Goal: Transaction & Acquisition: Purchase product/service

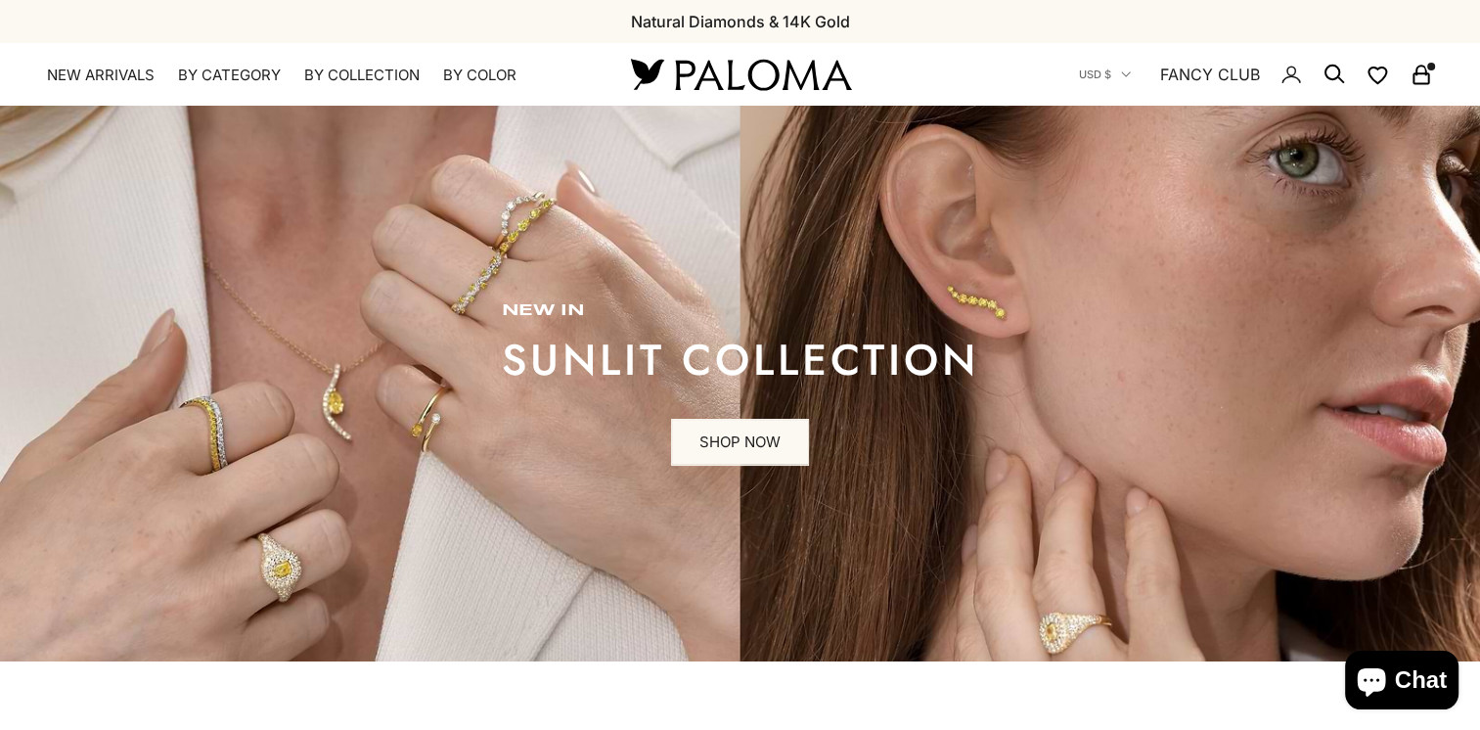
click at [1427, 68] on cart-dot "Secondary navigation" at bounding box center [1431, 67] width 8 height 8
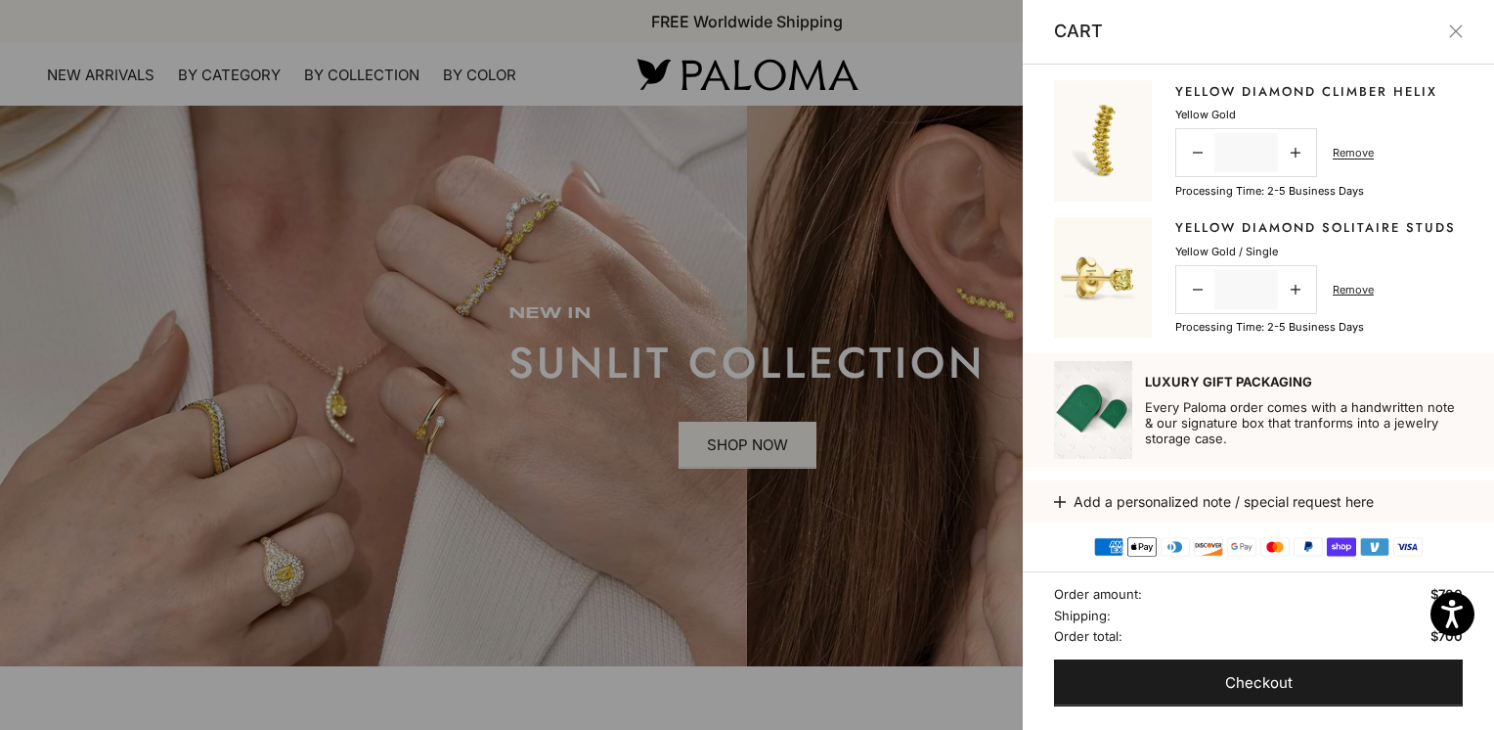
click at [1341, 92] on link "Yellow Diamond Climber Helix" at bounding box center [1307, 92] width 262 height 20
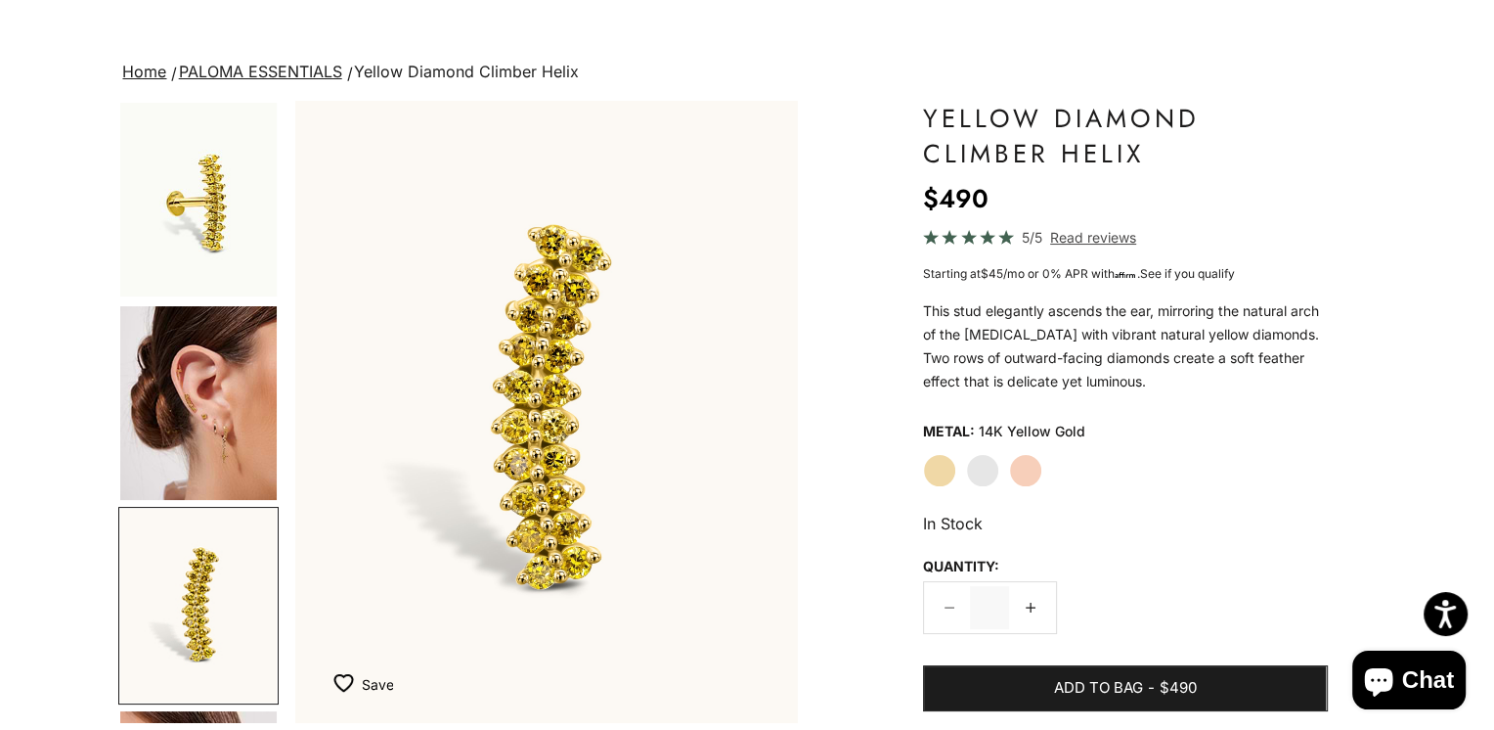
scroll to position [196, 0]
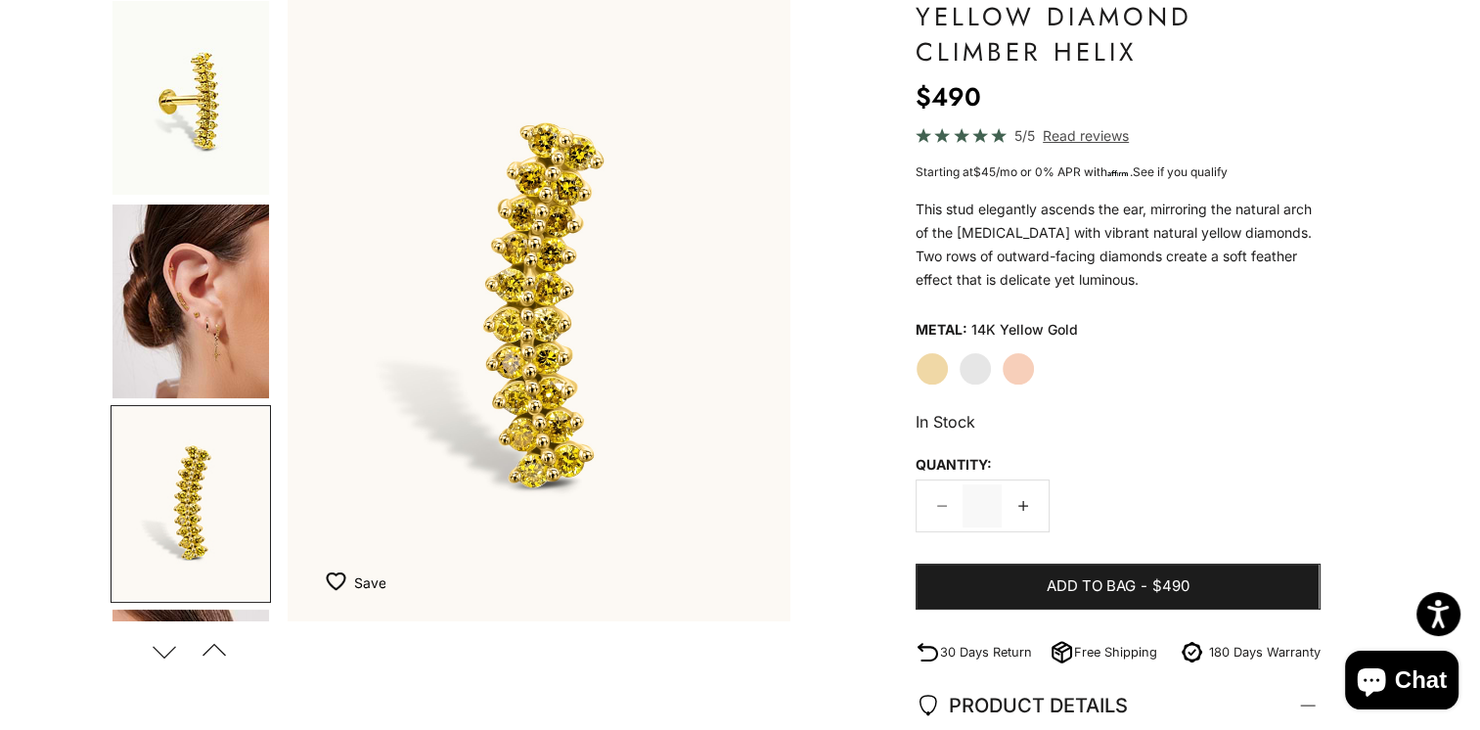
click at [936, 368] on label "Yellow Gold" at bounding box center [931, 368] width 33 height 33
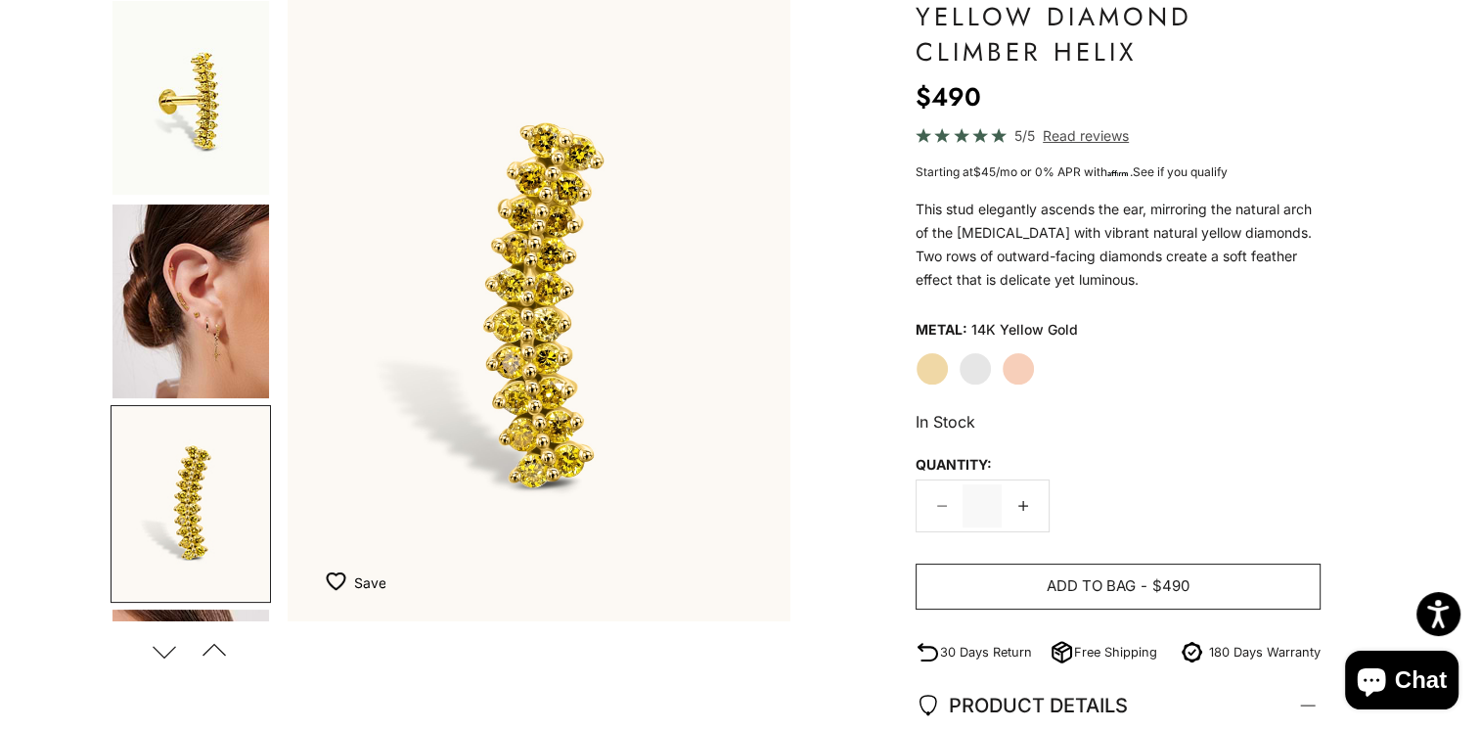
click at [1146, 591] on button "Add to bag - $490" at bounding box center [1117, 586] width 404 height 47
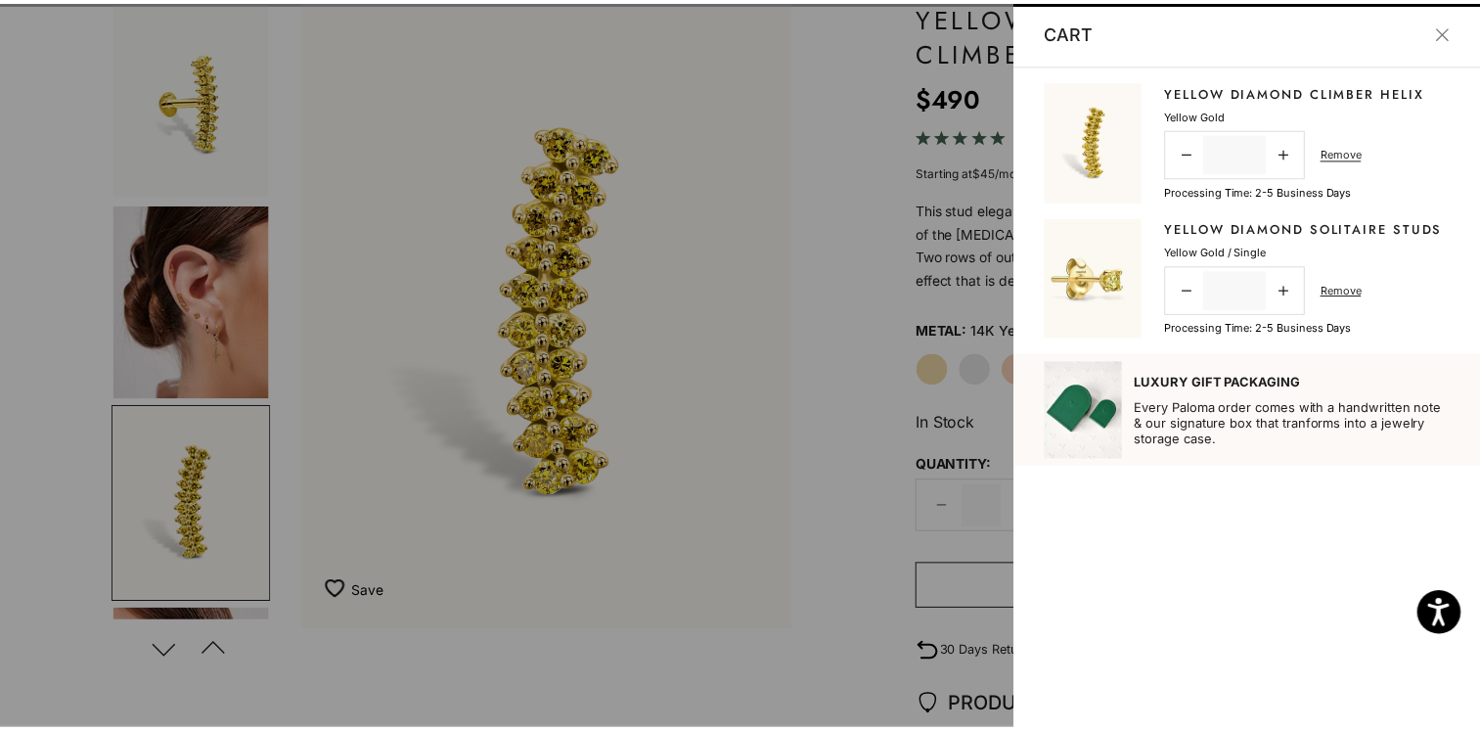
scroll to position [0, 1068]
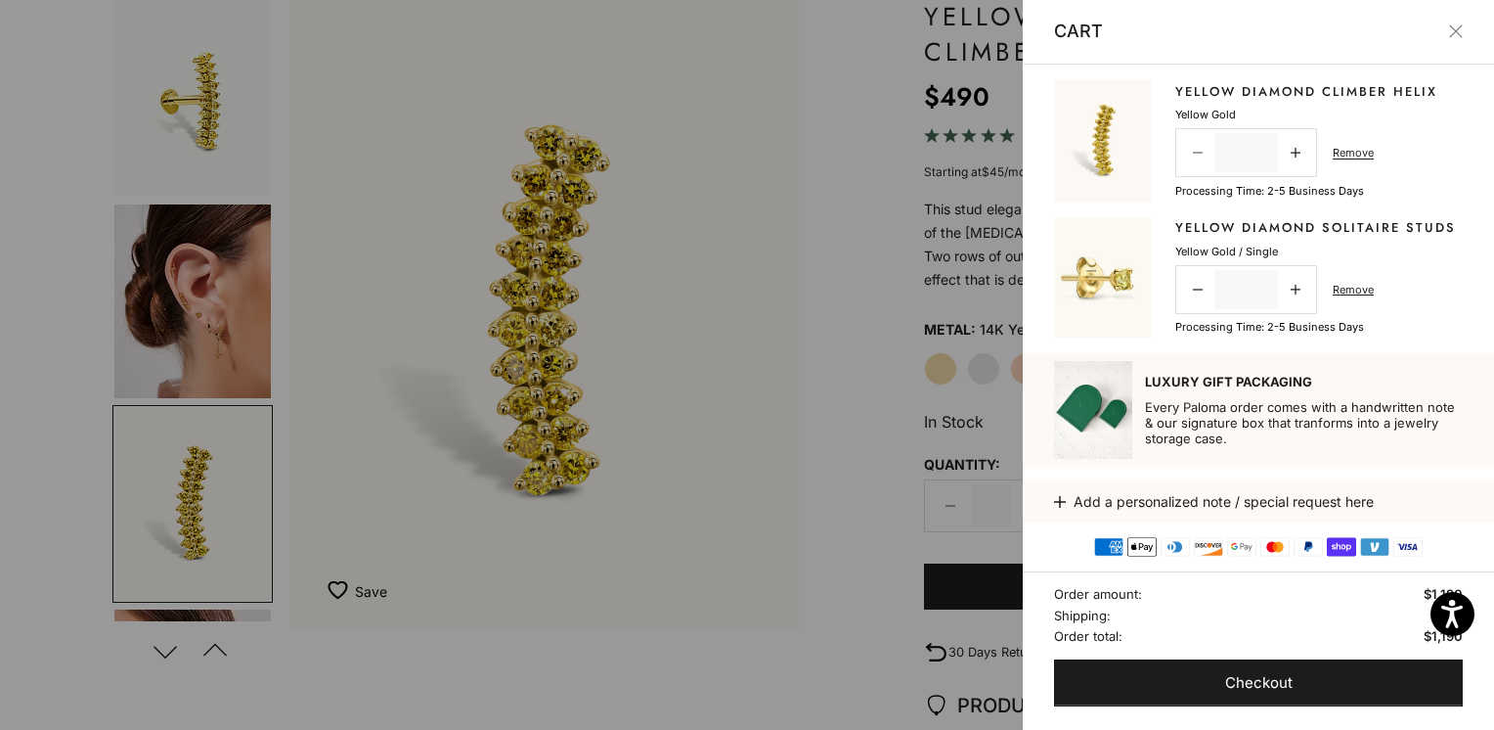
click at [1201, 158] on link "Decrease quantity" at bounding box center [1197, 153] width 34 height 40
click at [1344, 298] on link "Remove" at bounding box center [1353, 290] width 41 height 18
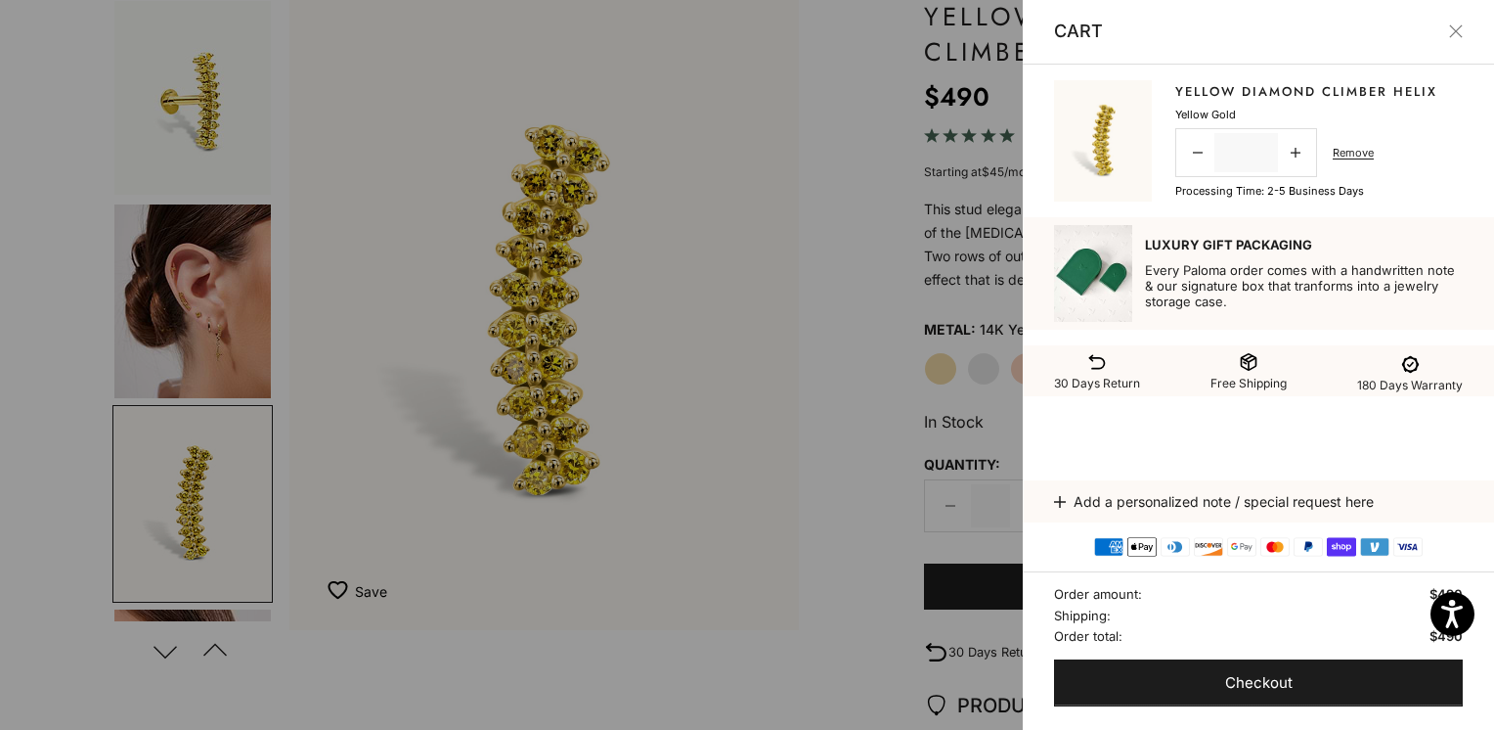
click at [1452, 38] on button "Close" at bounding box center [1456, 31] width 14 height 14
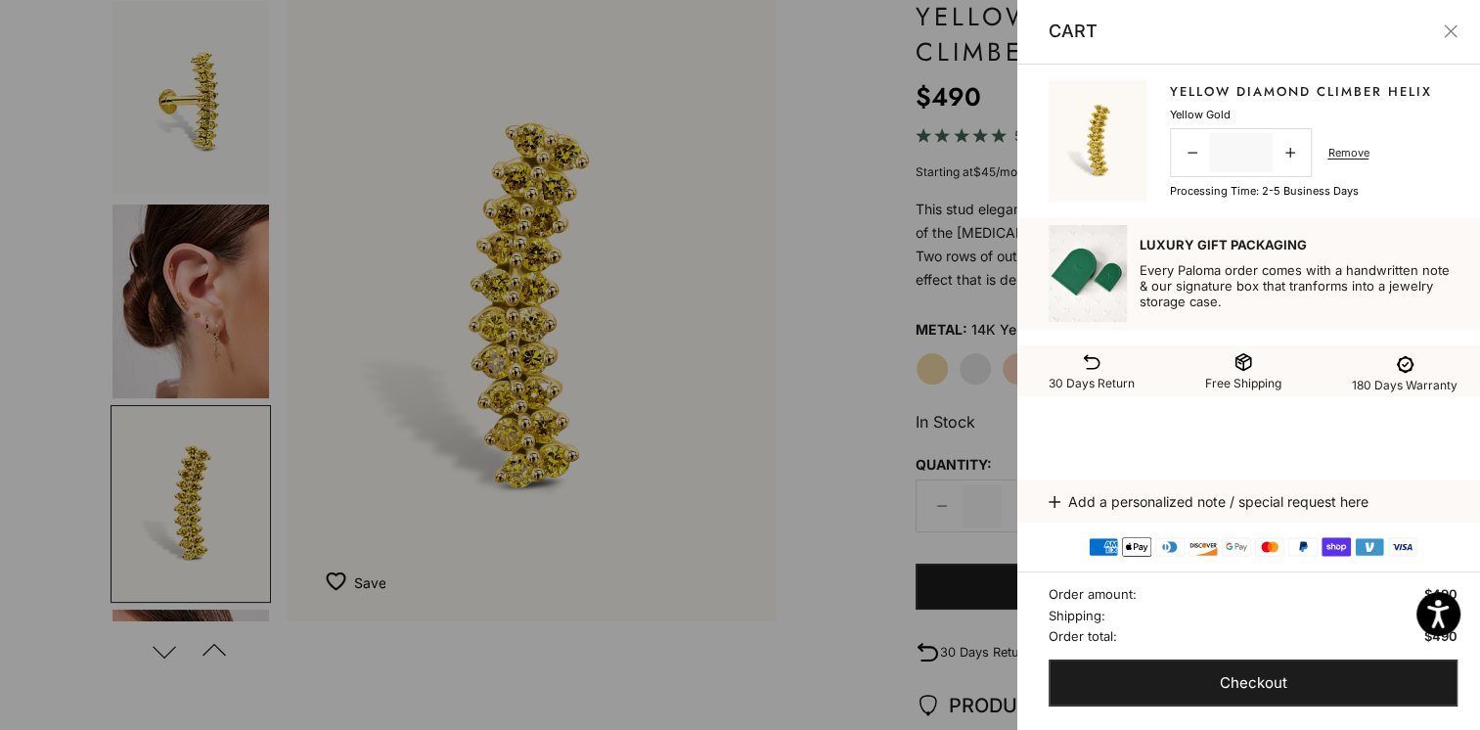
scroll to position [0, 1053]
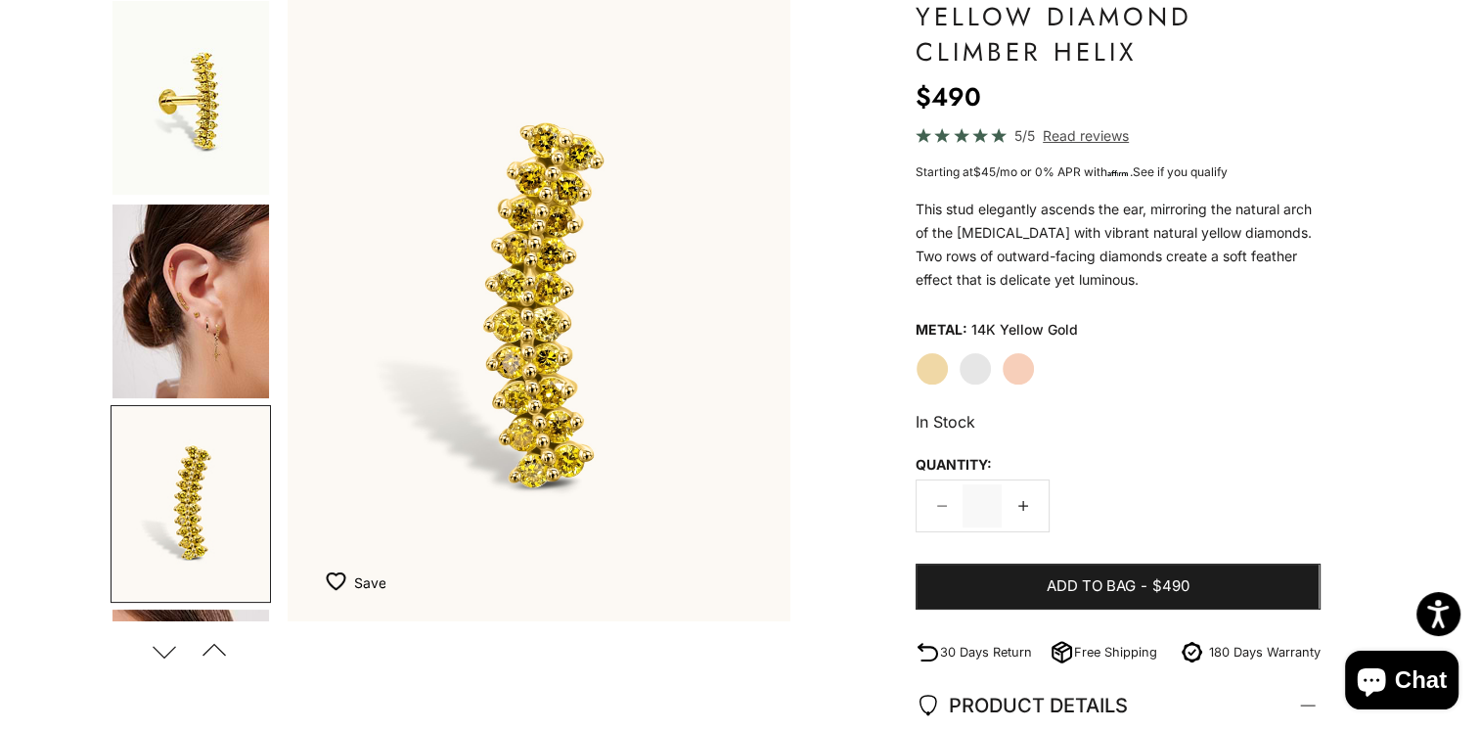
click at [212, 293] on img "Go to item 4" at bounding box center [190, 301] width 156 height 194
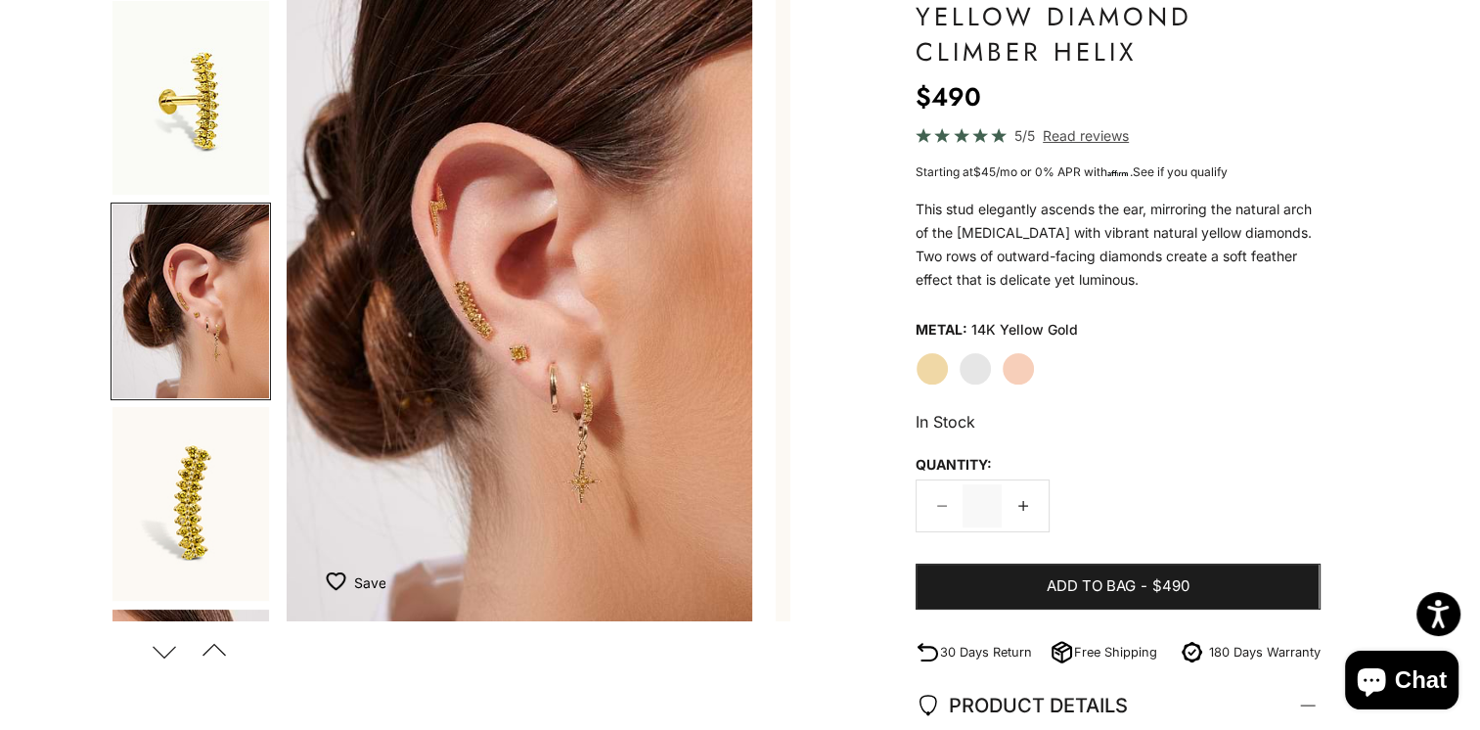
scroll to position [0, 526]
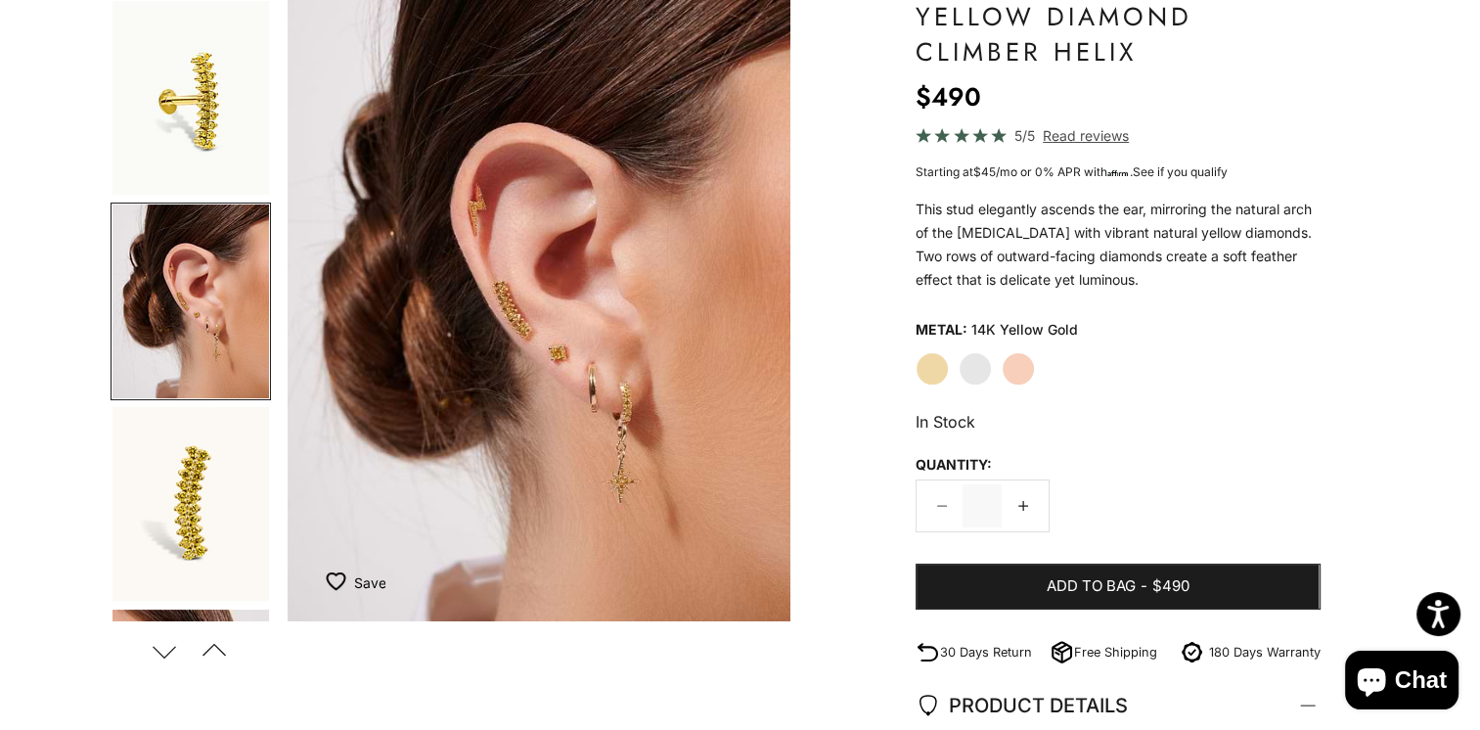
click at [220, 531] on img "Go to item 5" at bounding box center [190, 504] width 156 height 194
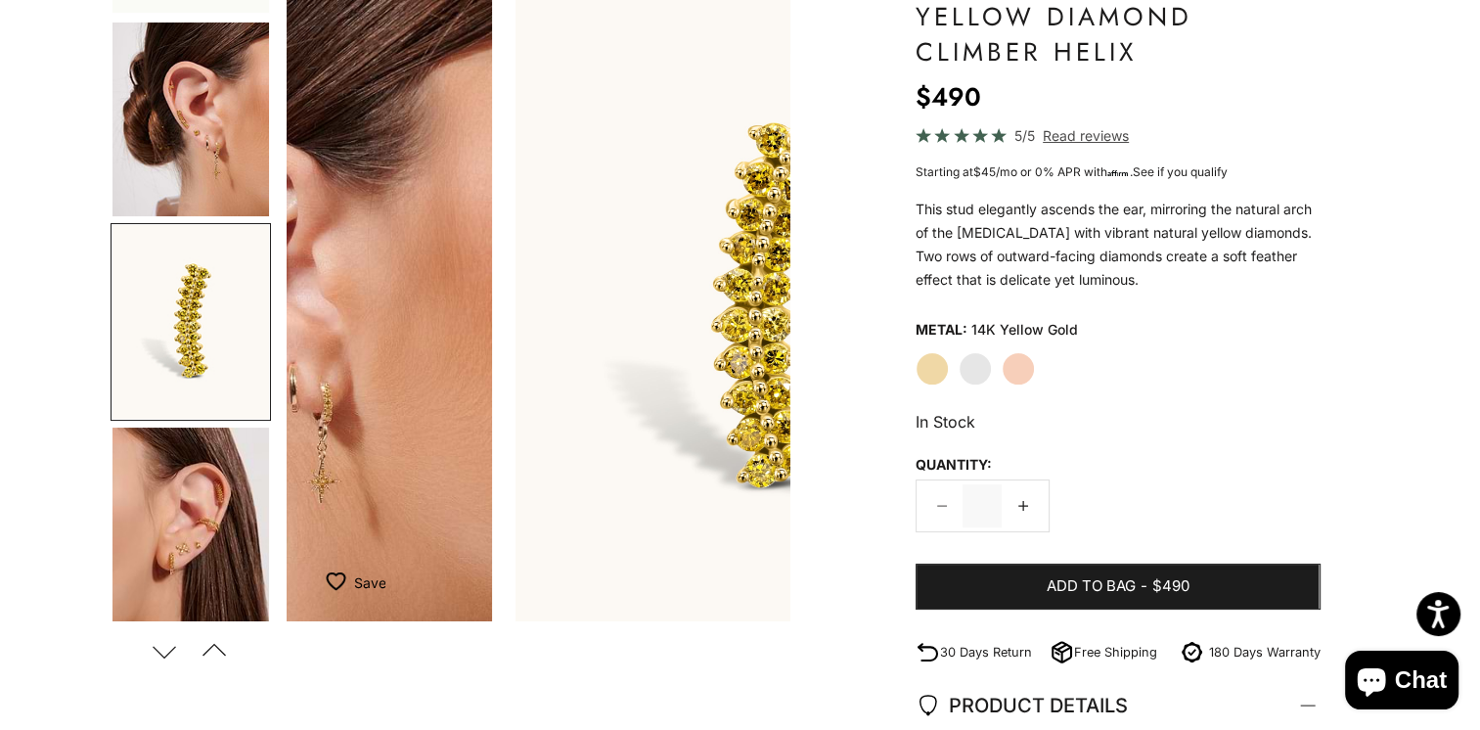
scroll to position [195, 0]
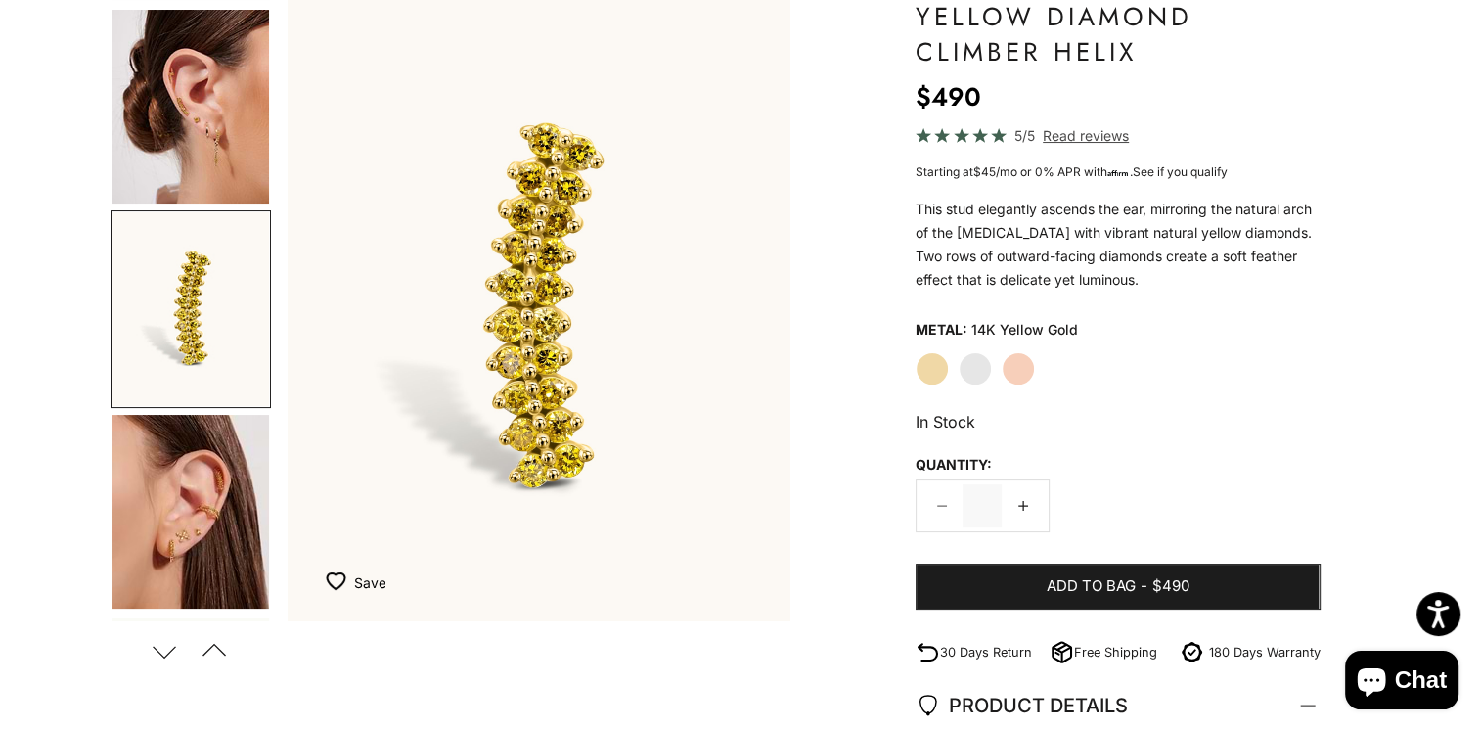
click at [136, 517] on img "Go to item 8" at bounding box center [190, 512] width 156 height 194
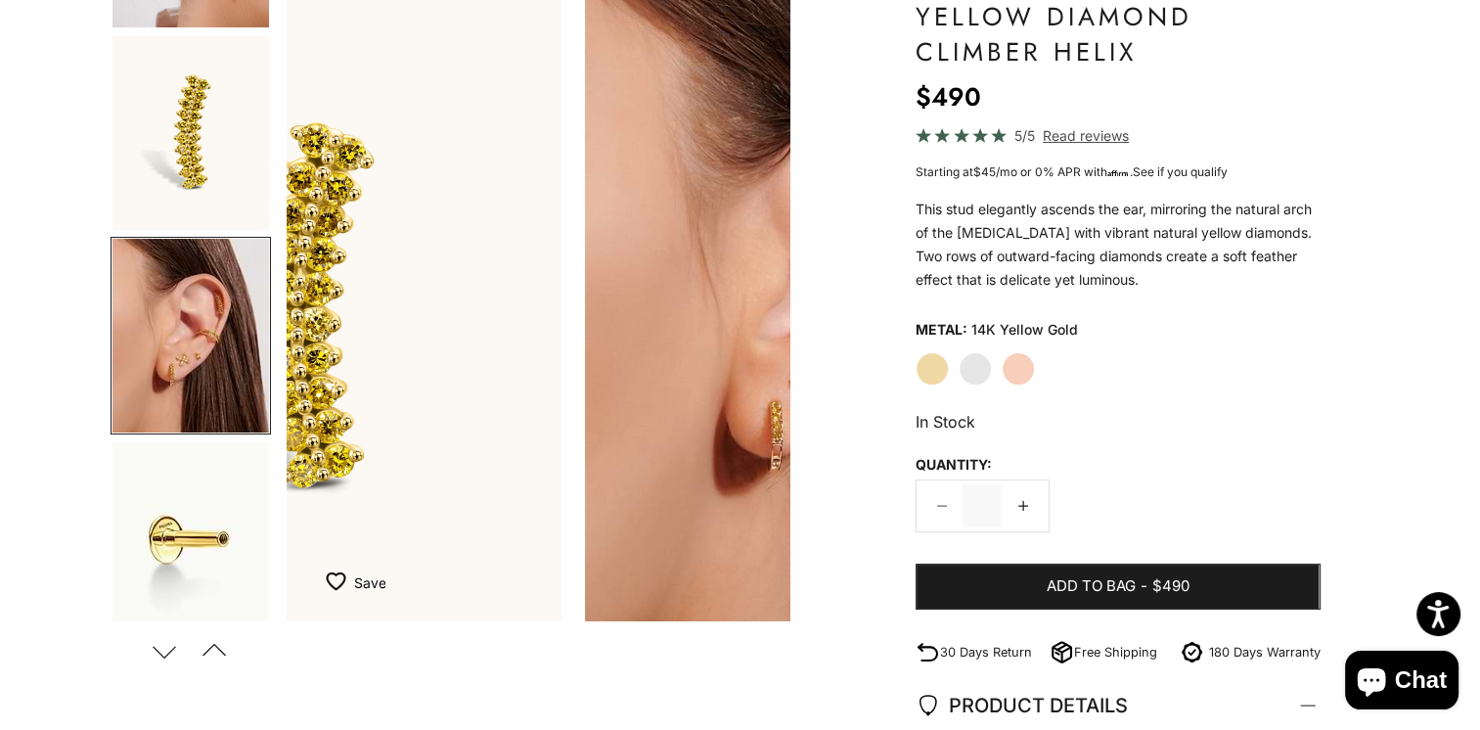
scroll to position [398, 0]
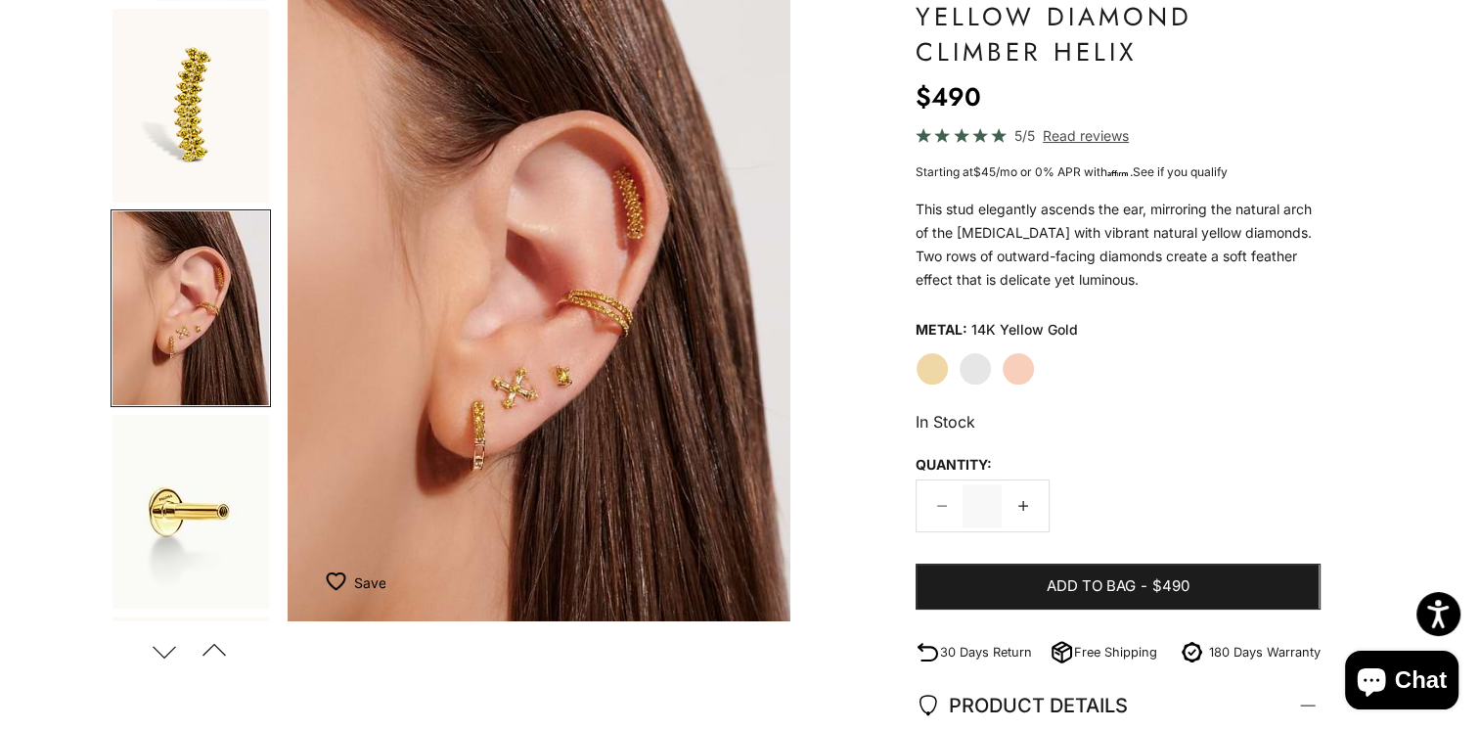
click at [200, 536] on img "Go to item 9" at bounding box center [190, 512] width 156 height 194
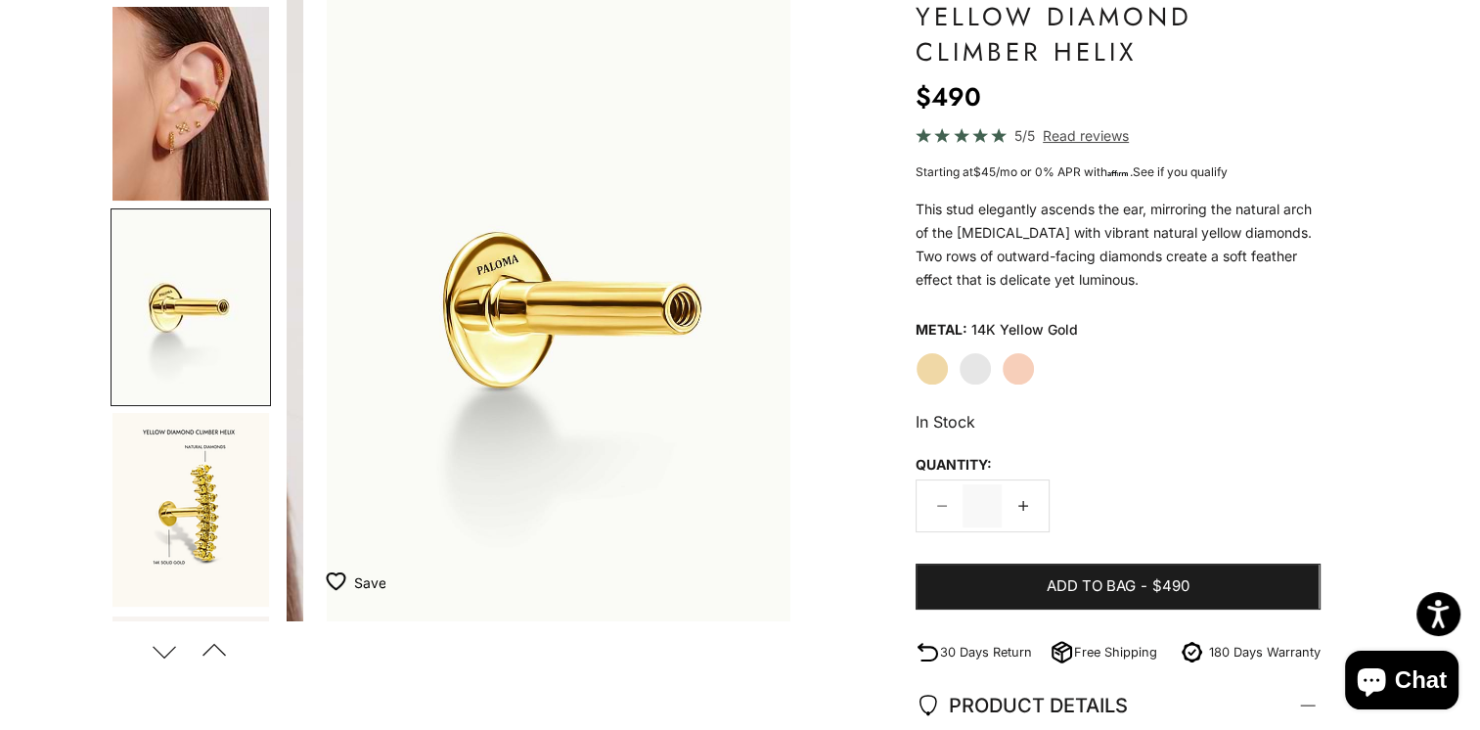
scroll to position [0, 2108]
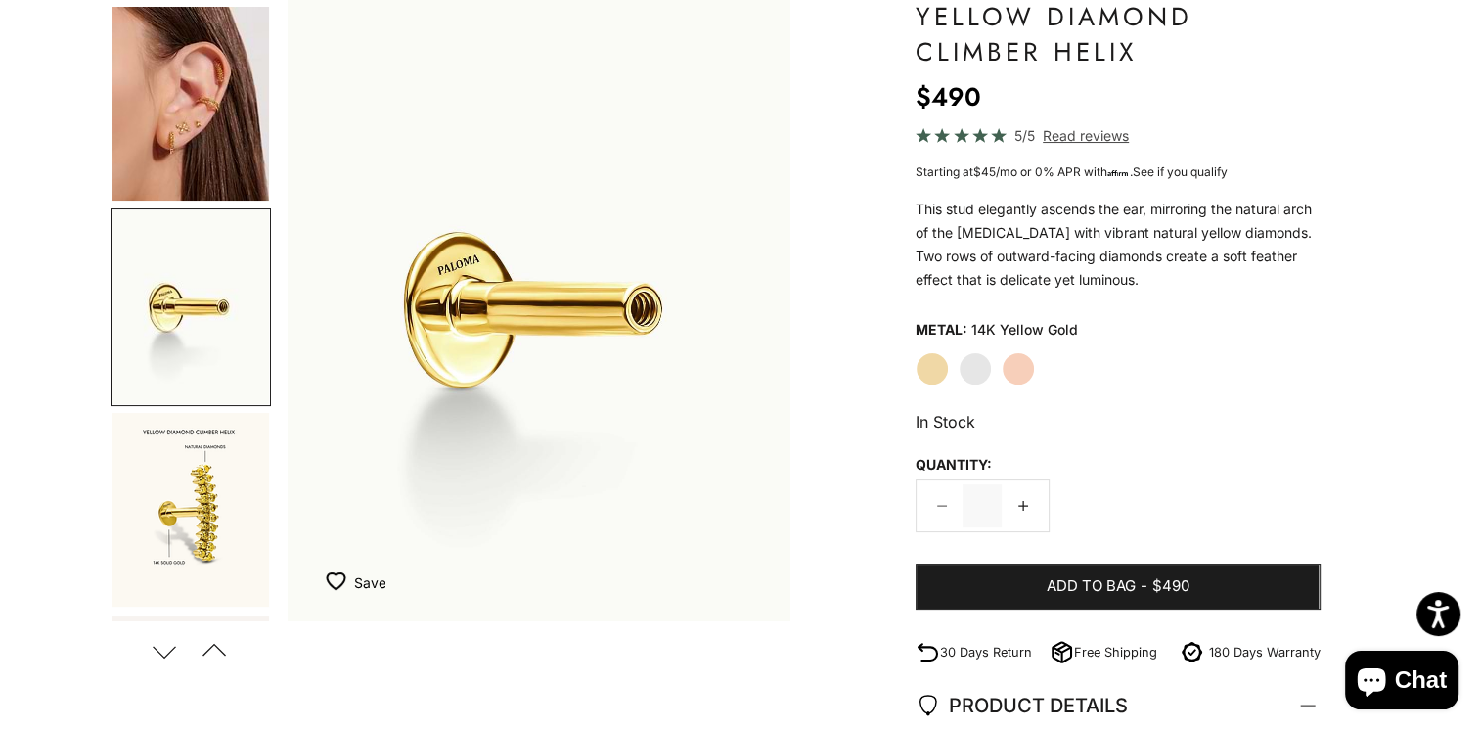
click at [1055, 128] on span "Read reviews" at bounding box center [1086, 135] width 86 height 22
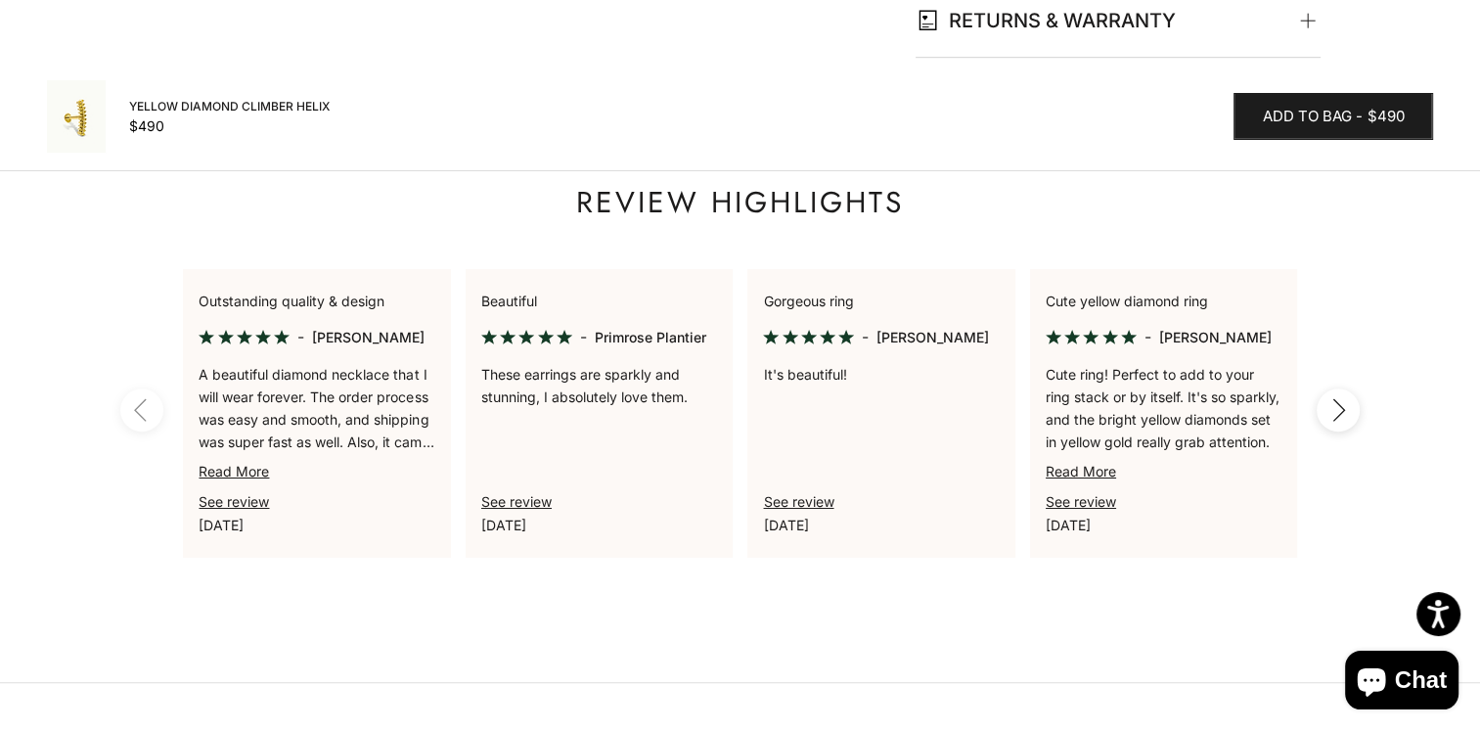
scroll to position [1377, 0]
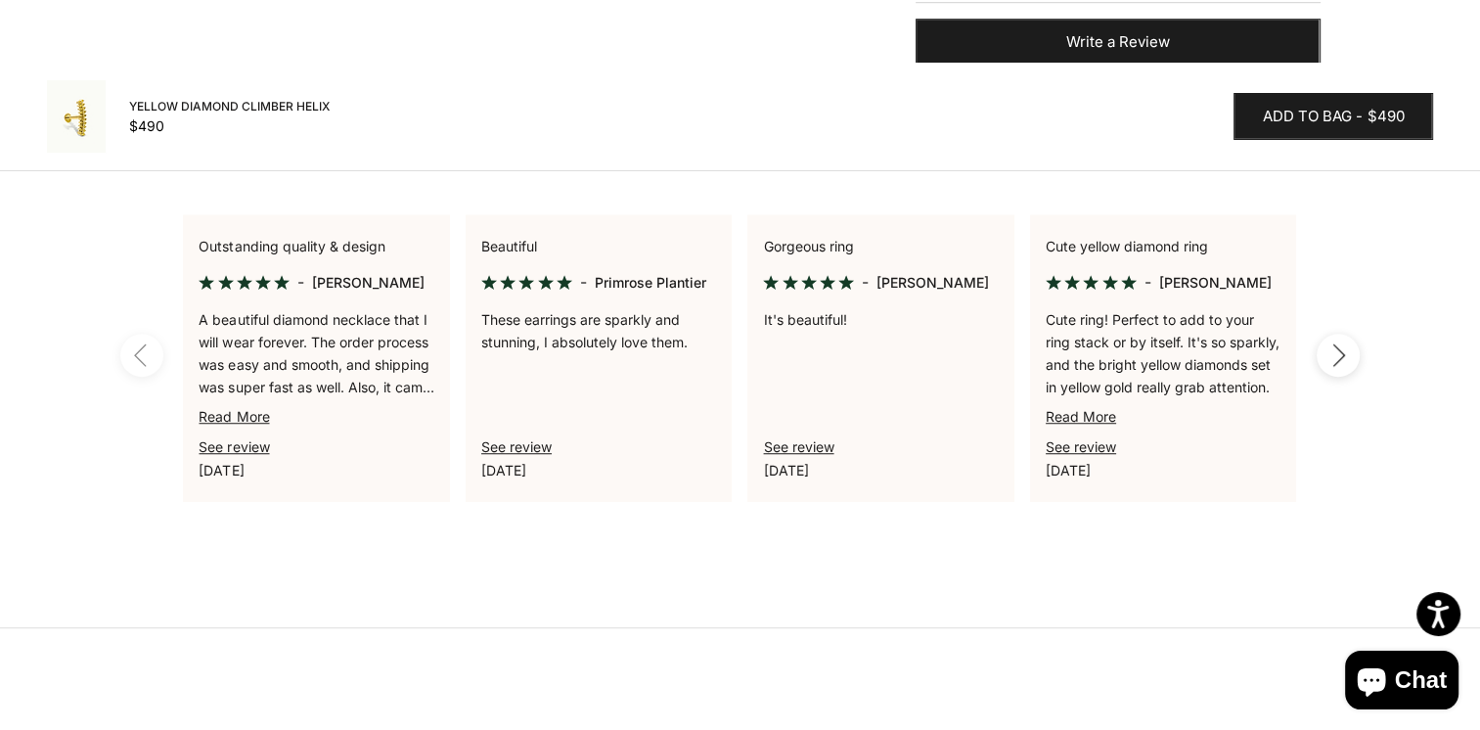
click at [1332, 345] on icon "button" at bounding box center [1338, 355] width 22 height 24
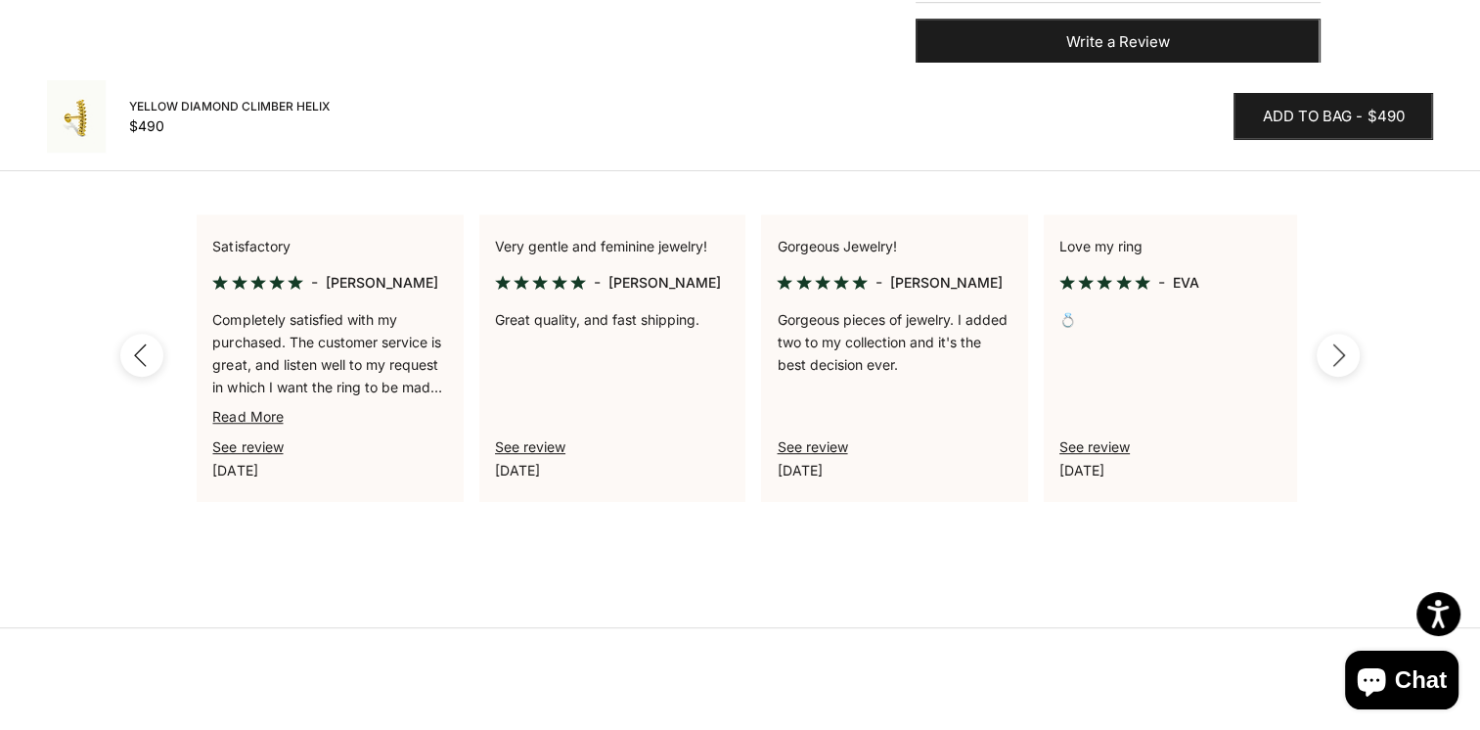
scroll to position [0, 1129]
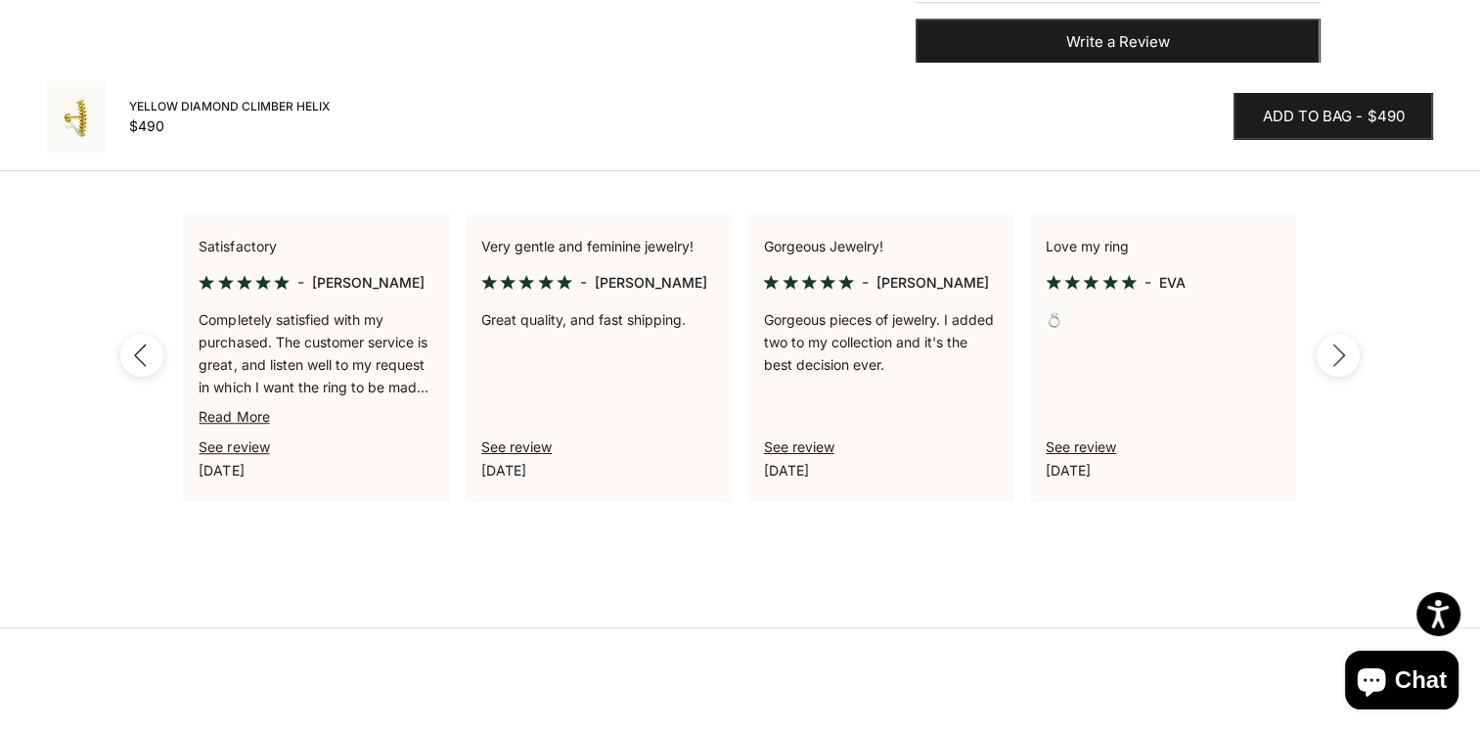
click at [1332, 345] on icon "button" at bounding box center [1338, 355] width 22 height 24
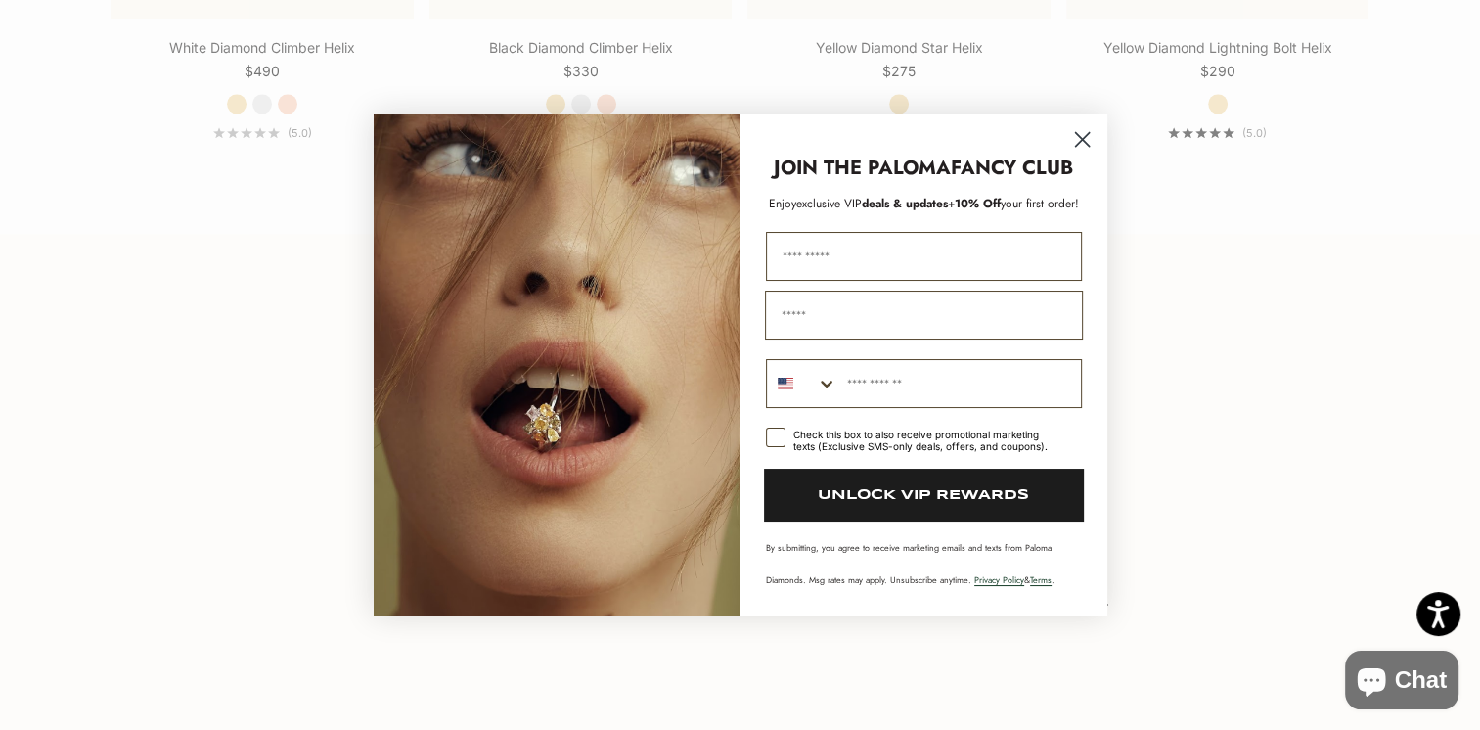
scroll to position [3234, 0]
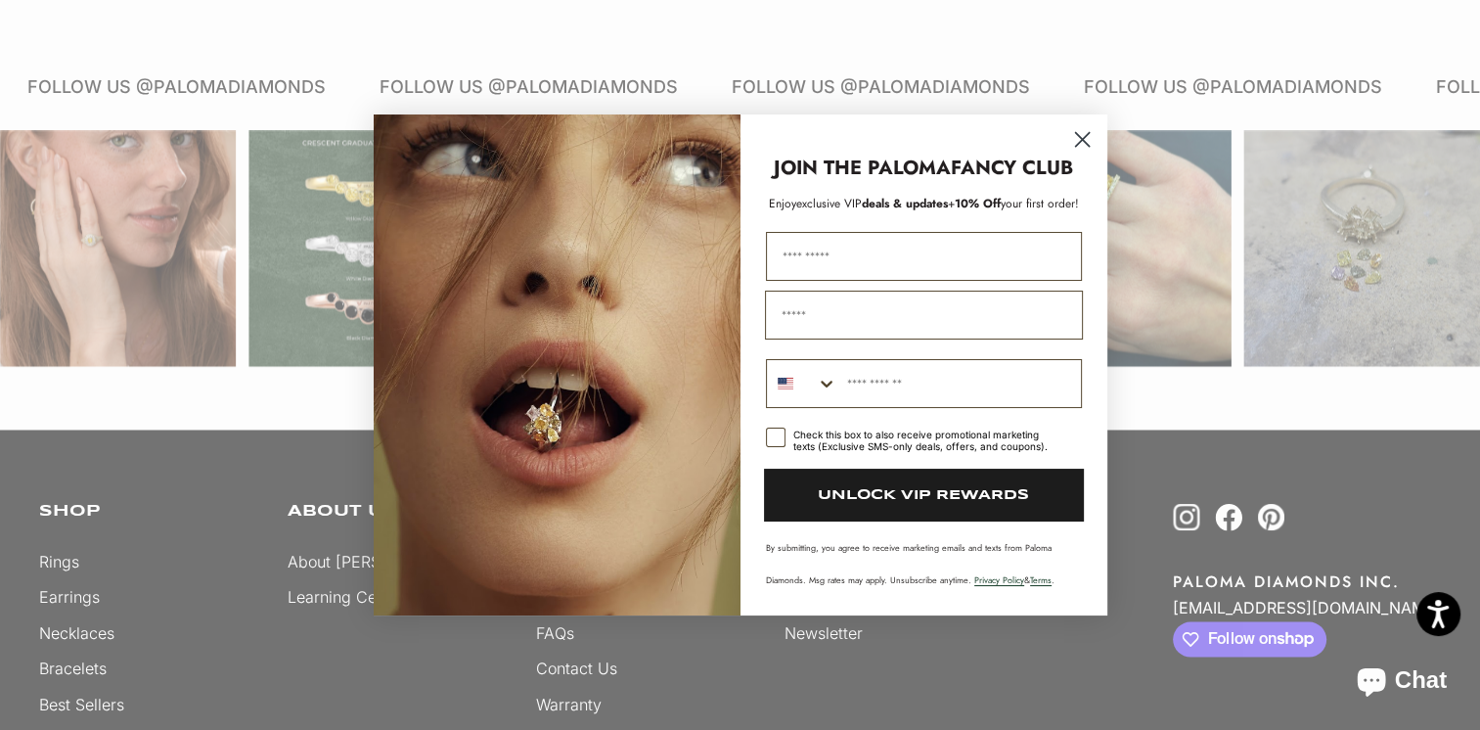
click at [1078, 135] on icon "Close dialog" at bounding box center [1082, 140] width 14 height 14
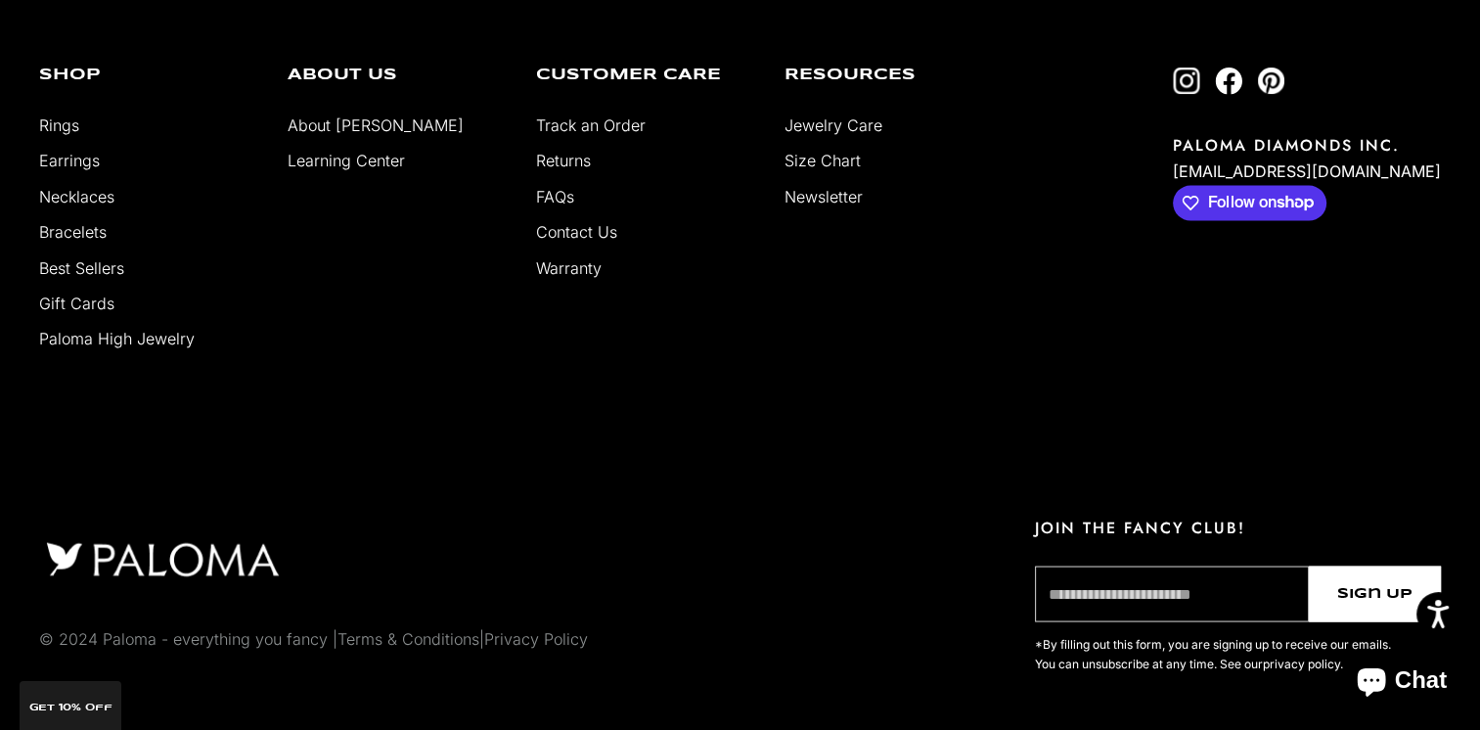
scroll to position [3729, 0]
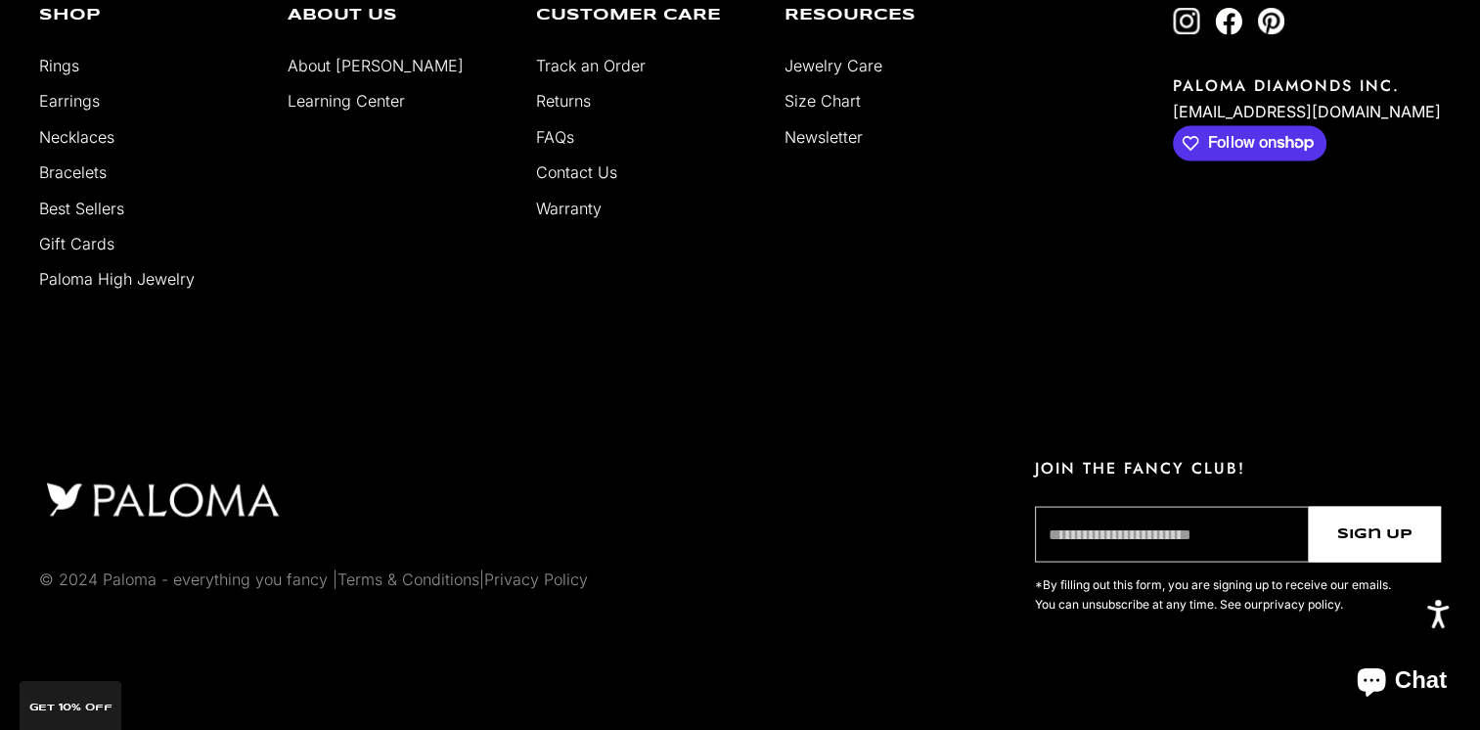
click at [317, 62] on link "About [PERSON_NAME]" at bounding box center [376, 66] width 176 height 20
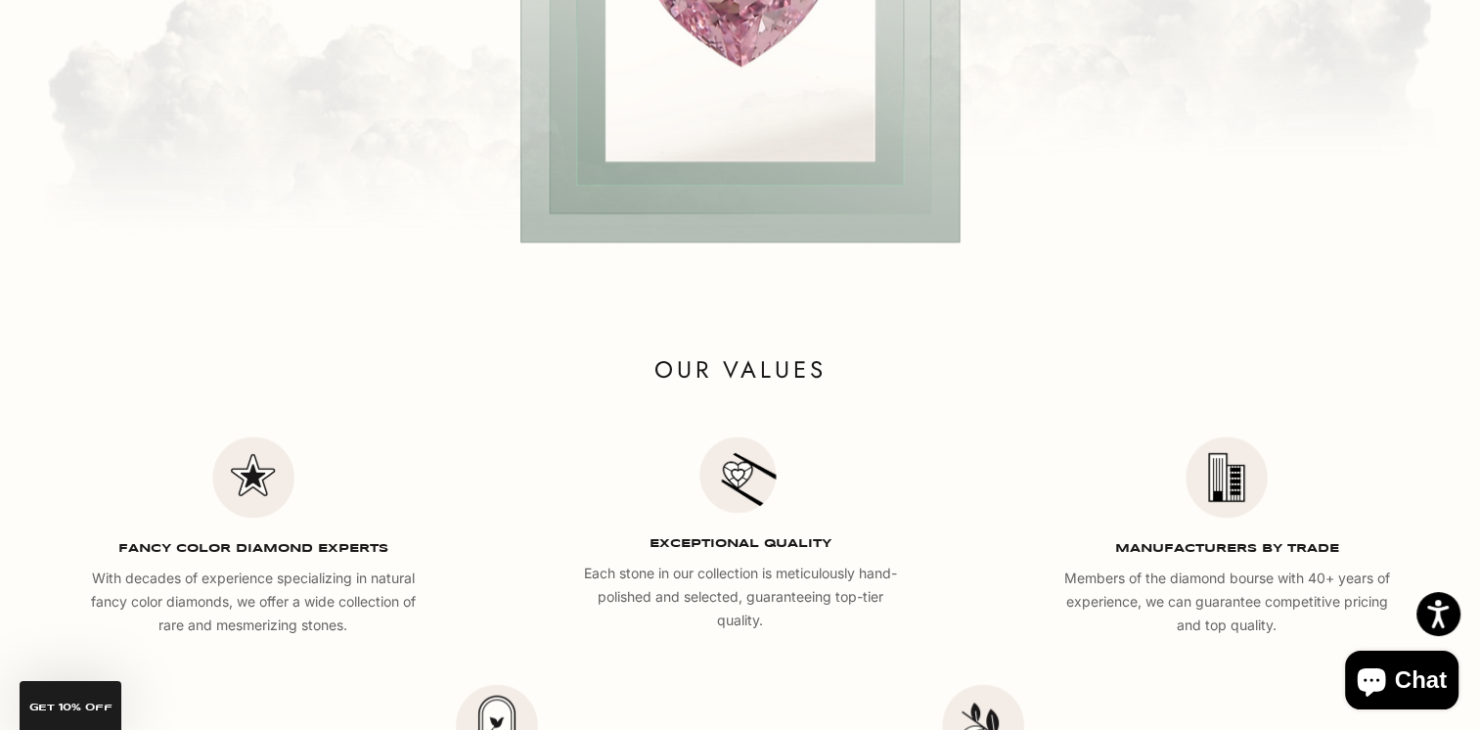
scroll to position [3841, 0]
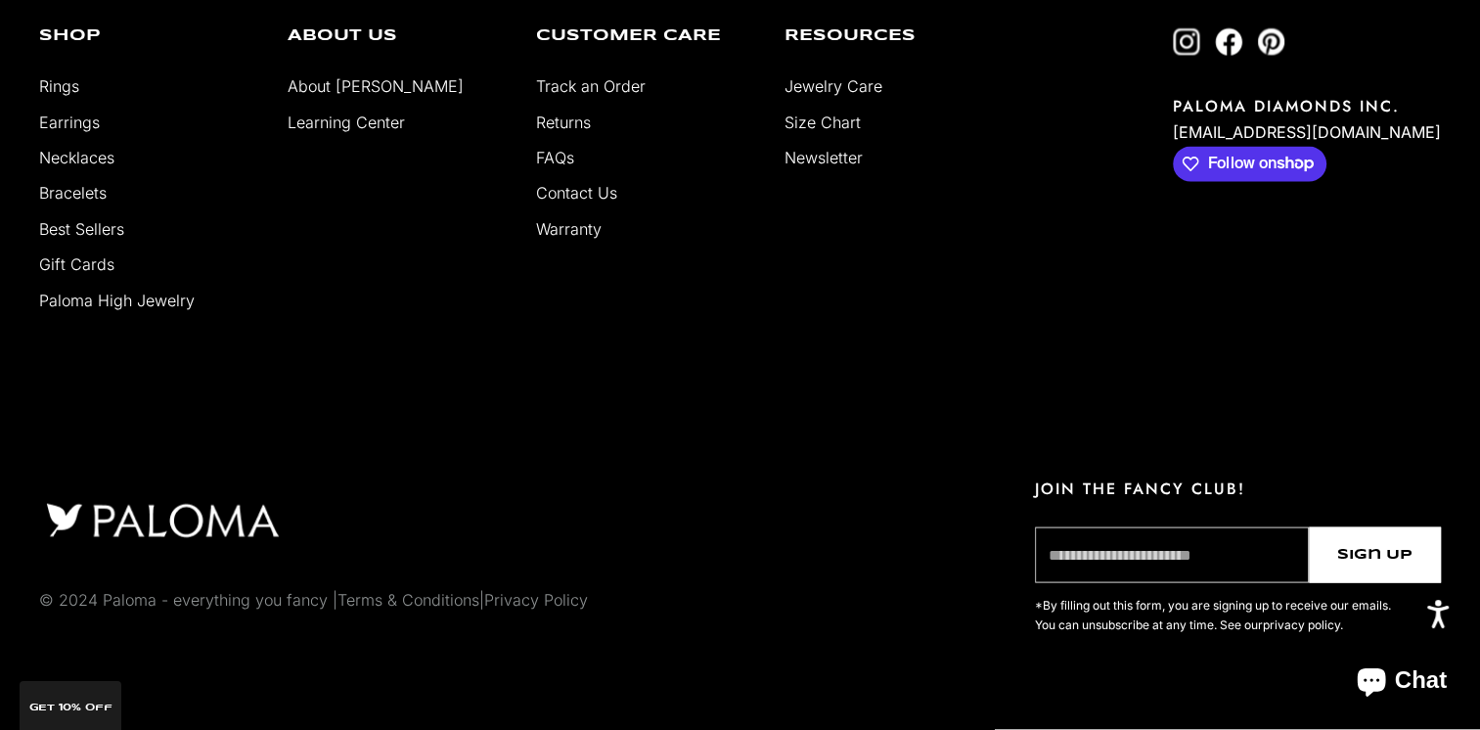
click at [577, 187] on link "Contact Us" at bounding box center [576, 193] width 81 height 20
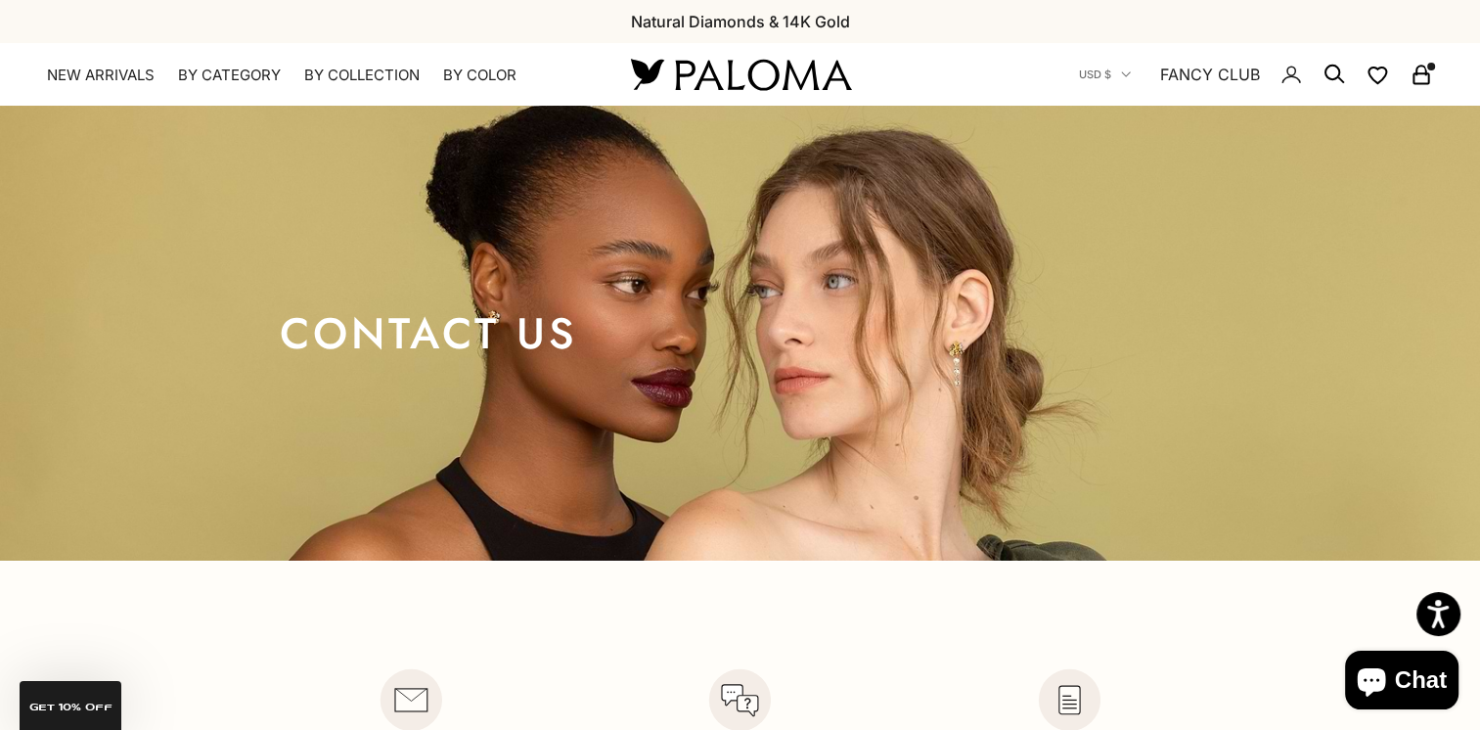
click at [1425, 75] on icon "Secondary navigation" at bounding box center [1421, 72] width 10 height 10
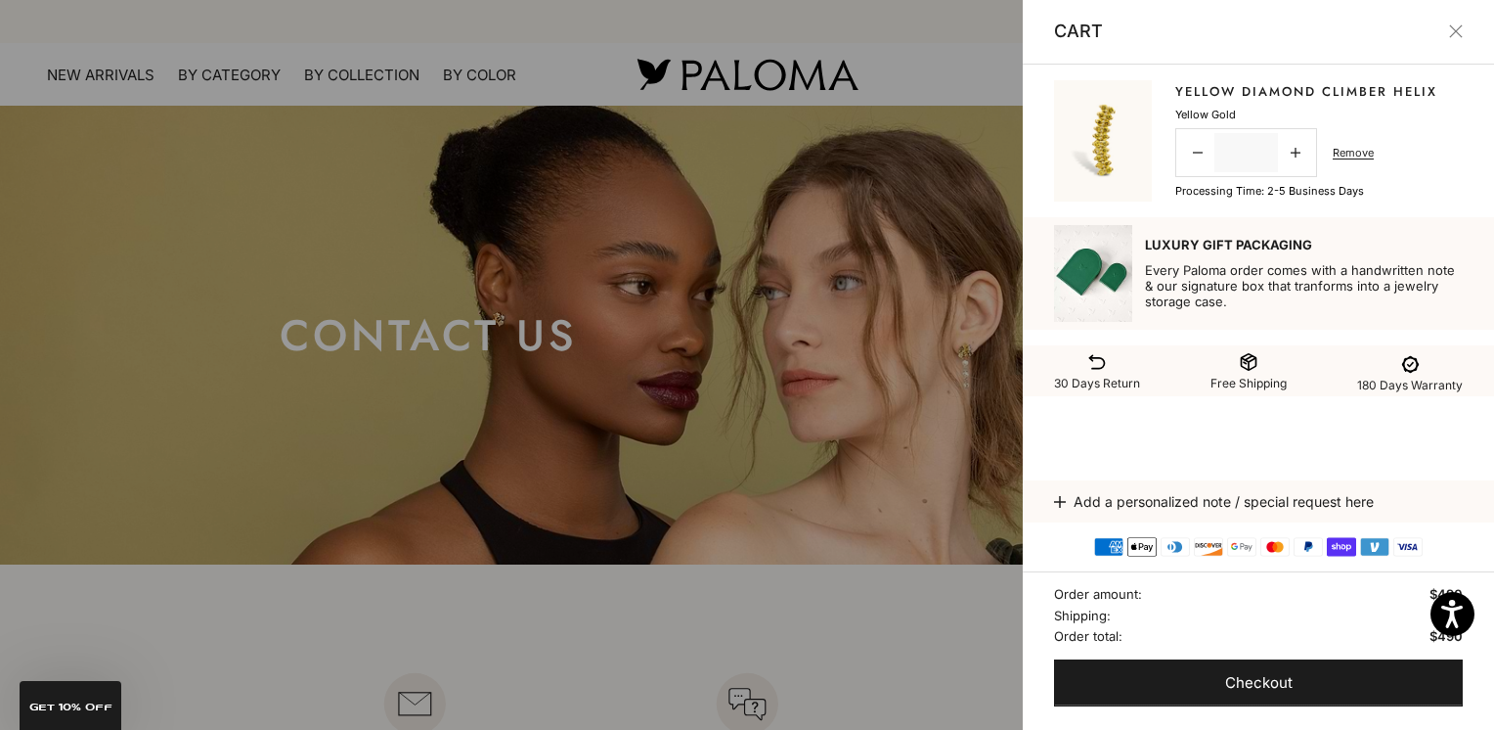
click at [1241, 89] on link "Yellow Diamond Climber Helix" at bounding box center [1307, 92] width 262 height 20
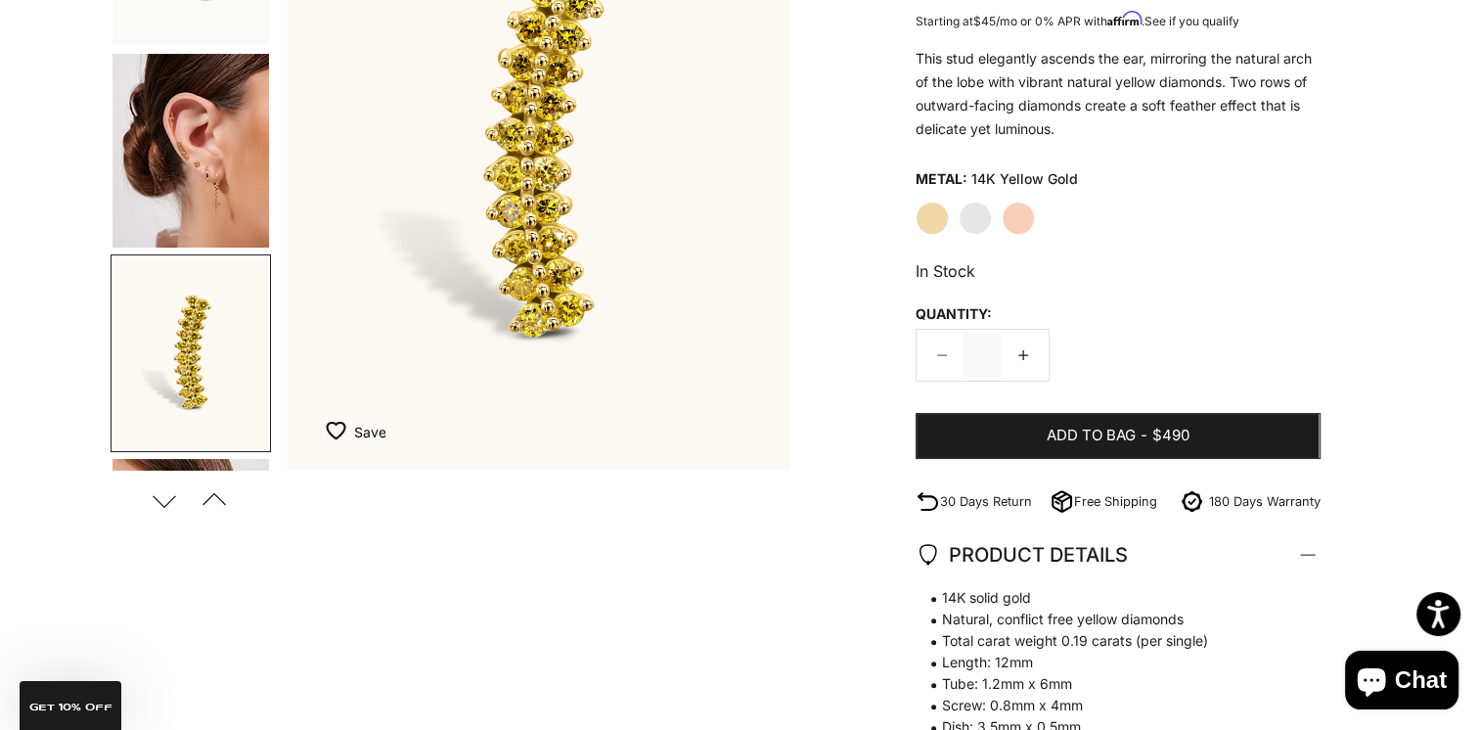
scroll to position [196, 0]
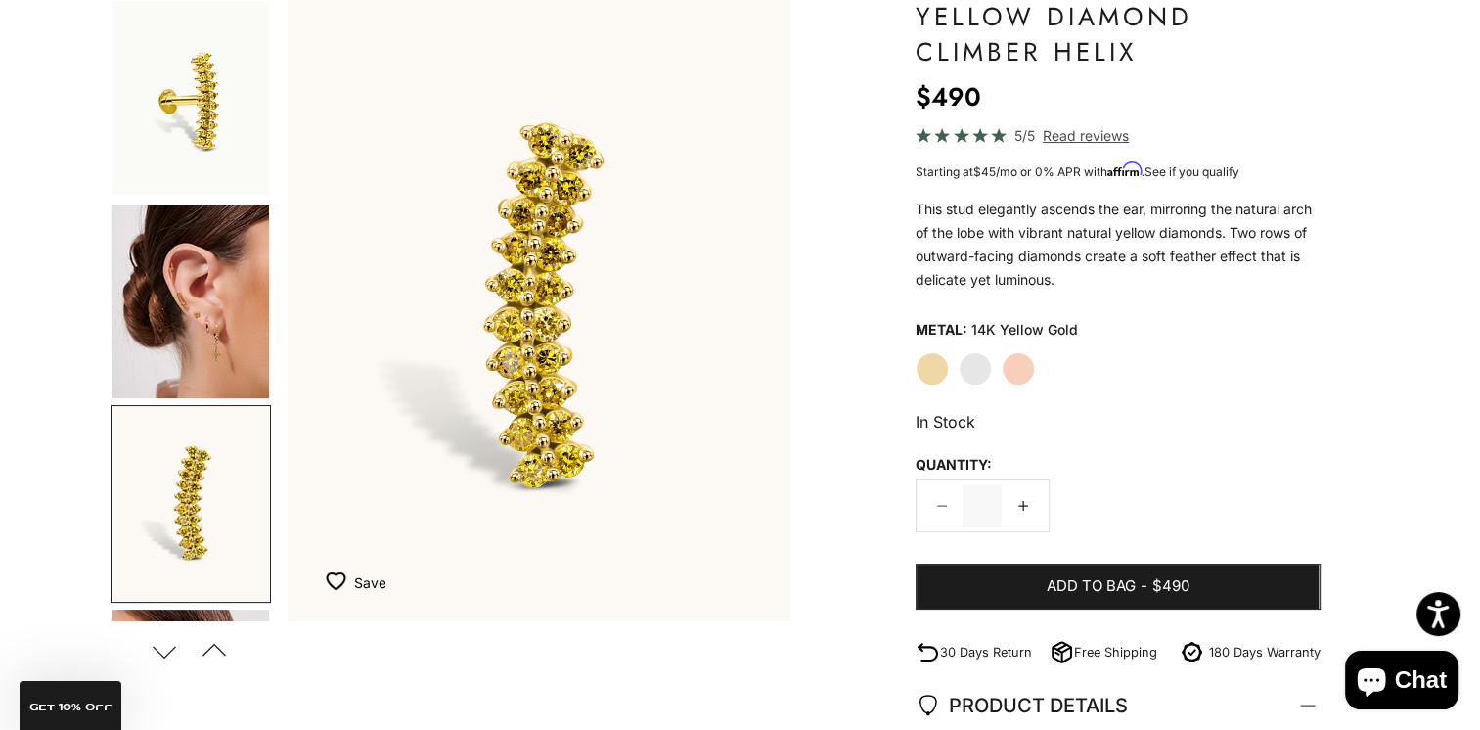
click at [198, 145] on img "Go to item 1" at bounding box center [190, 98] width 156 height 194
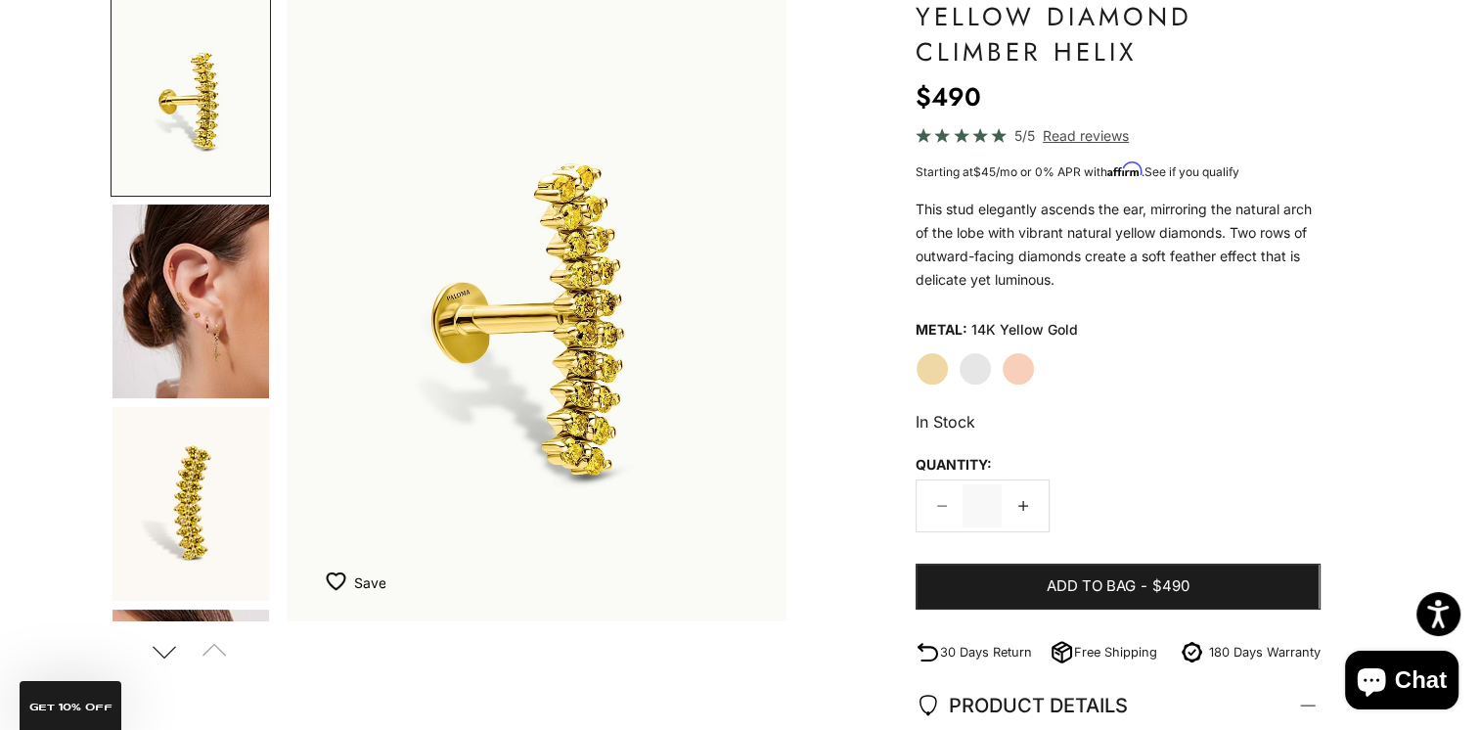
scroll to position [0, 0]
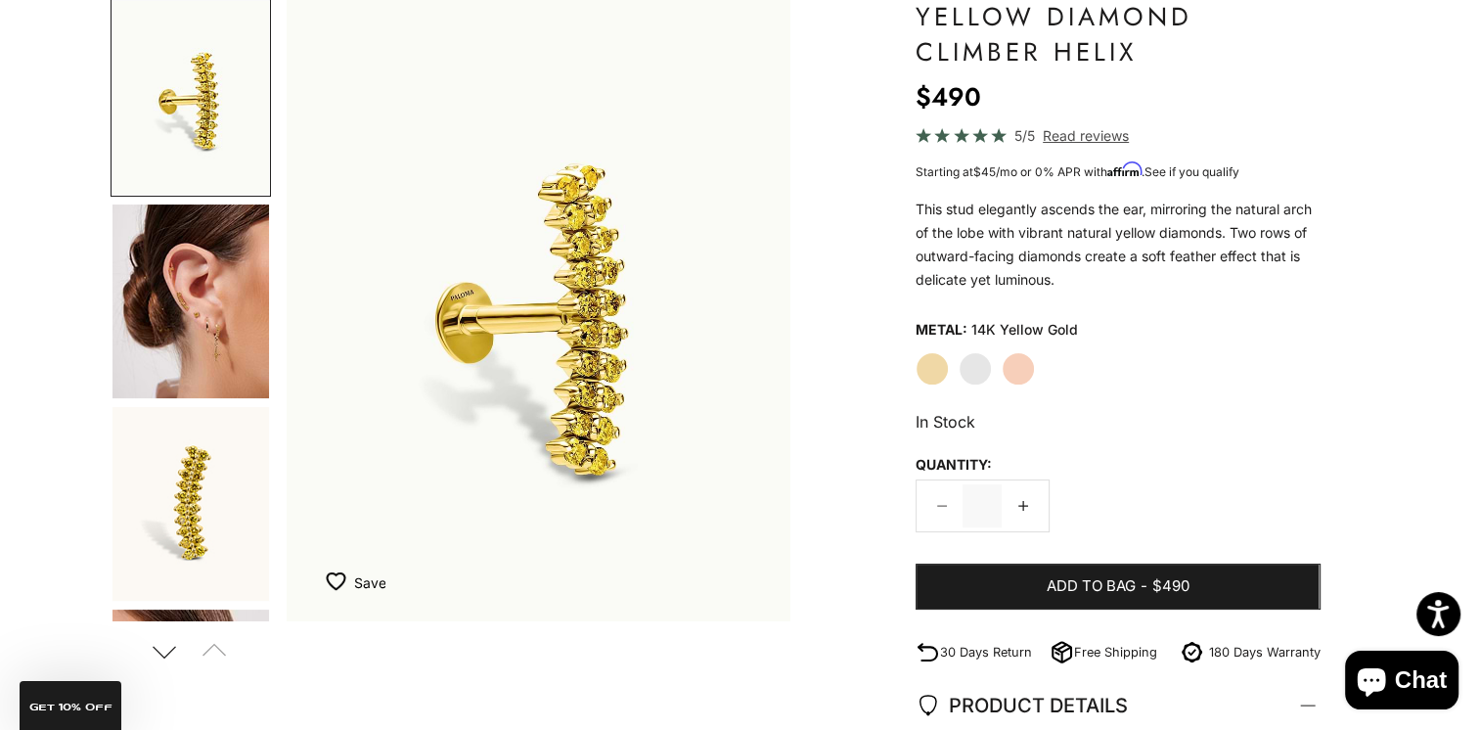
click at [183, 280] on img "Go to item 4" at bounding box center [190, 301] width 156 height 194
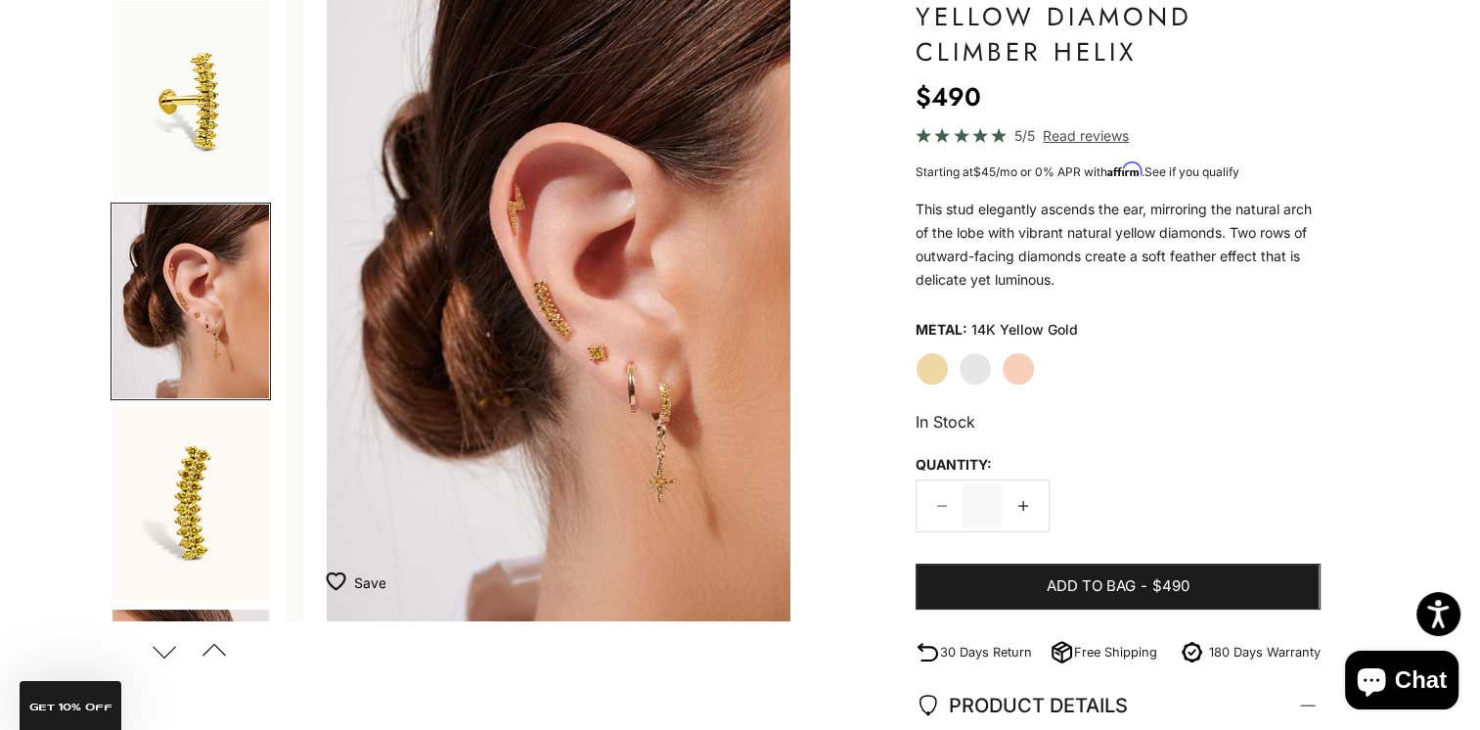
scroll to position [0, 527]
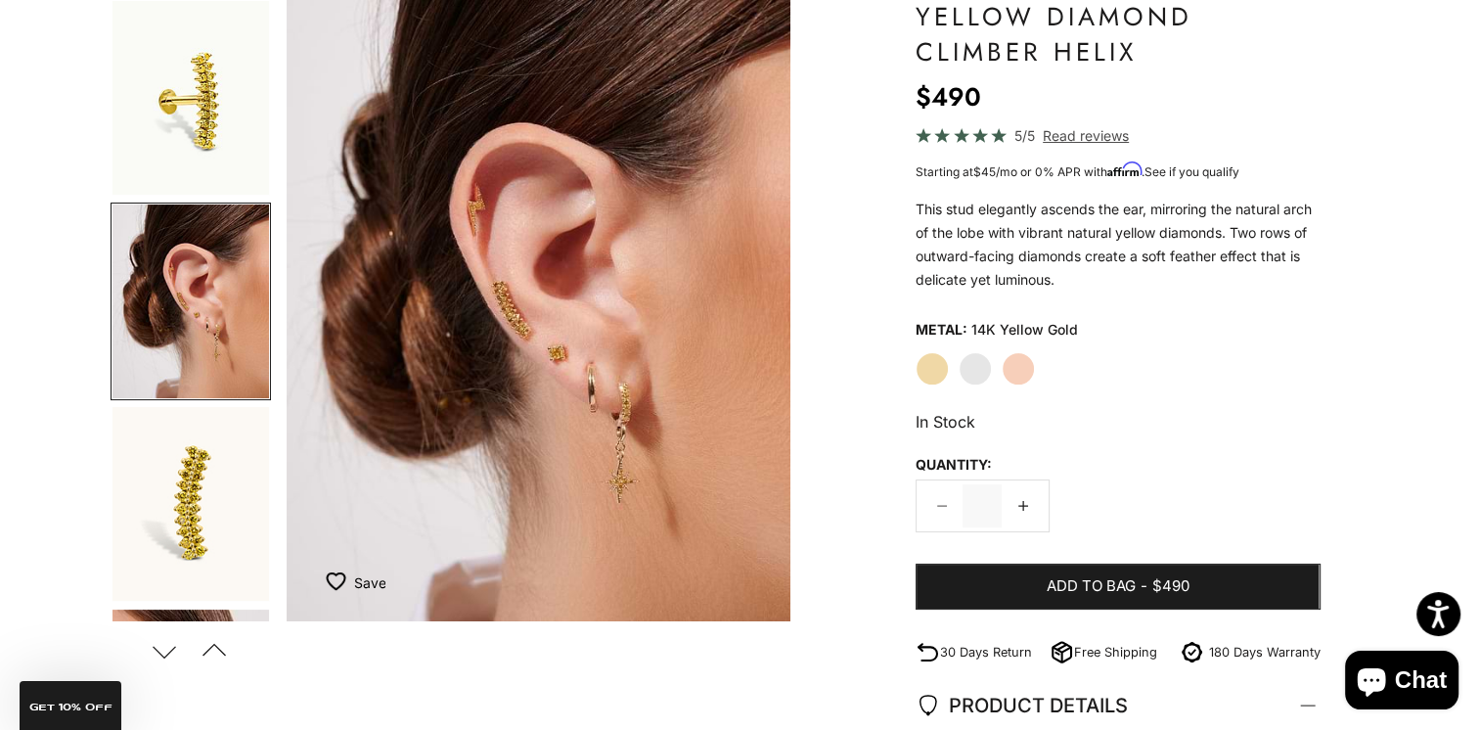
click at [250, 532] on img "Go to item 5" at bounding box center [190, 504] width 156 height 194
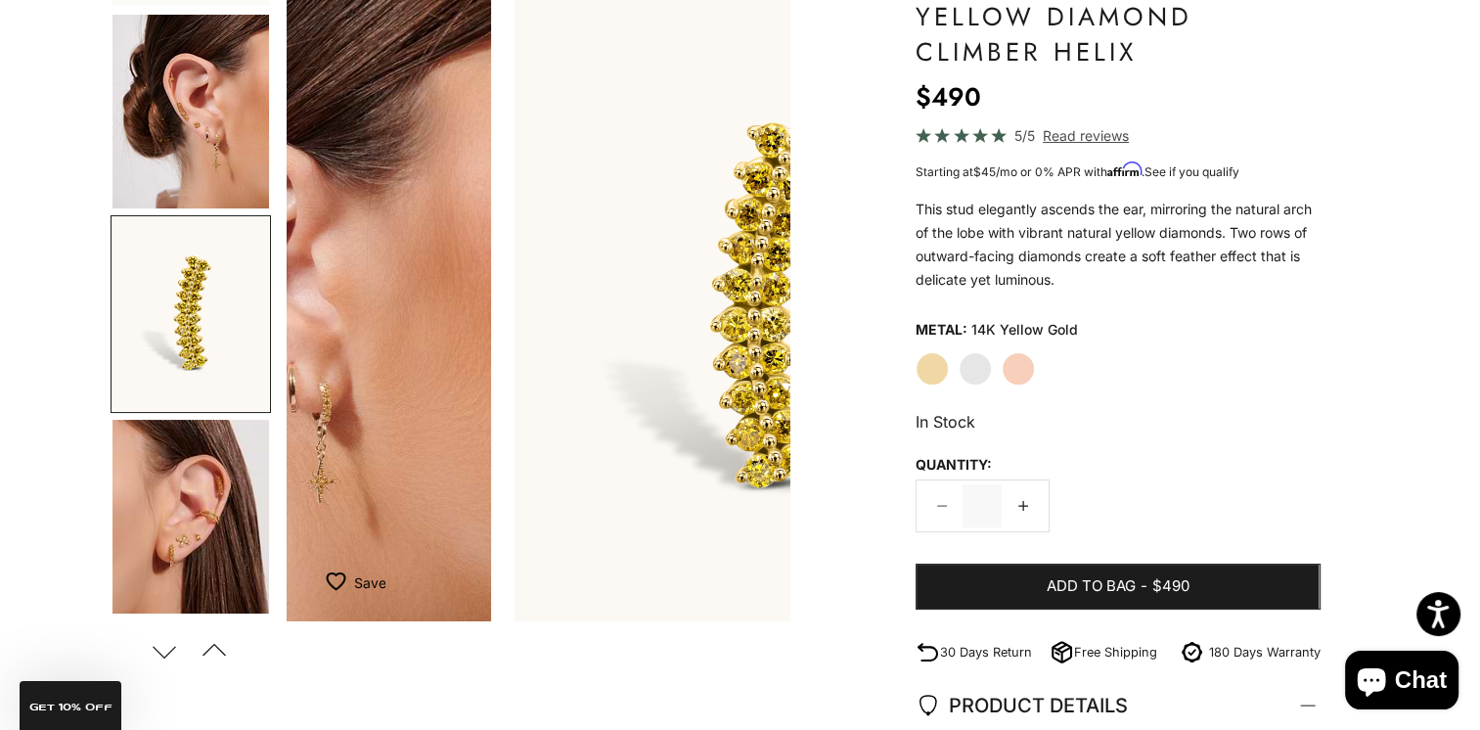
scroll to position [195, 0]
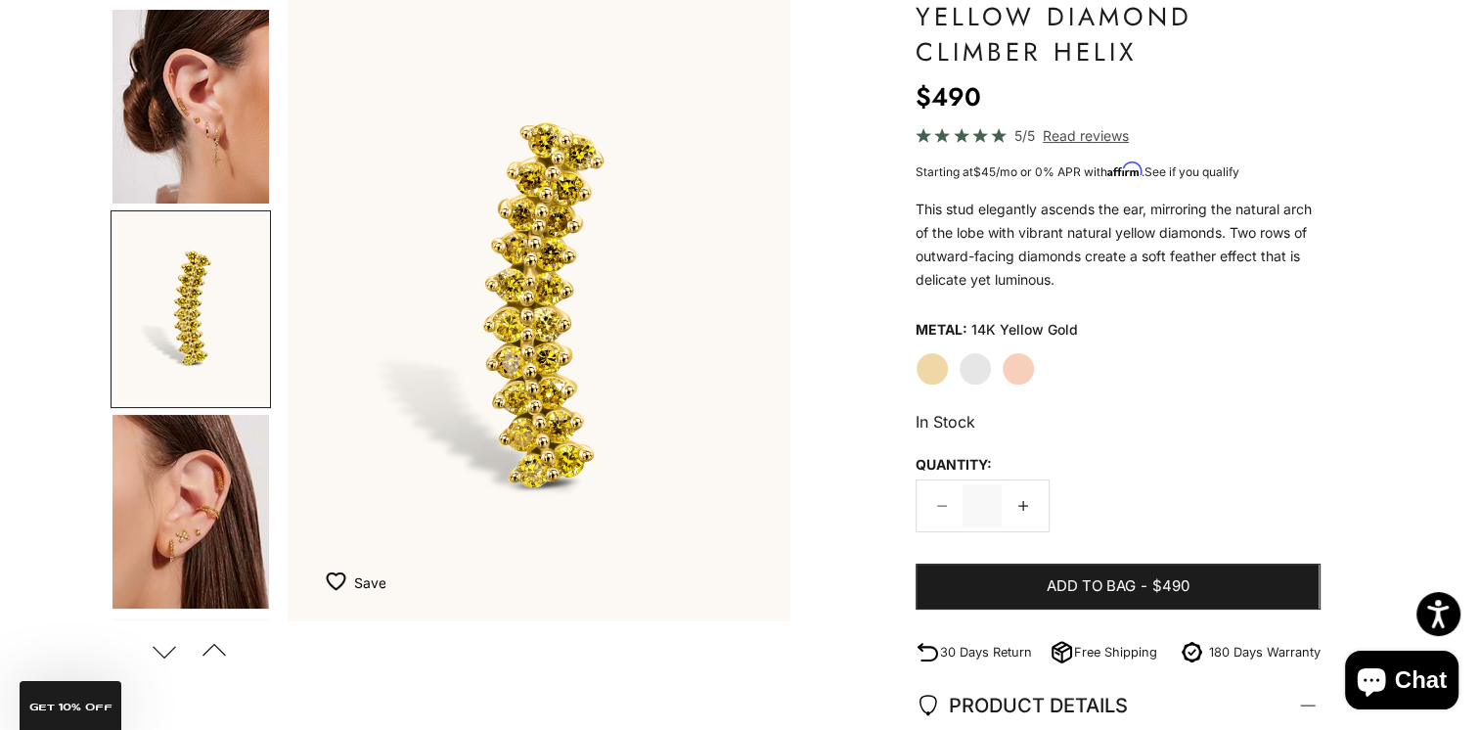
click at [223, 535] on img "Go to item 8" at bounding box center [190, 512] width 156 height 194
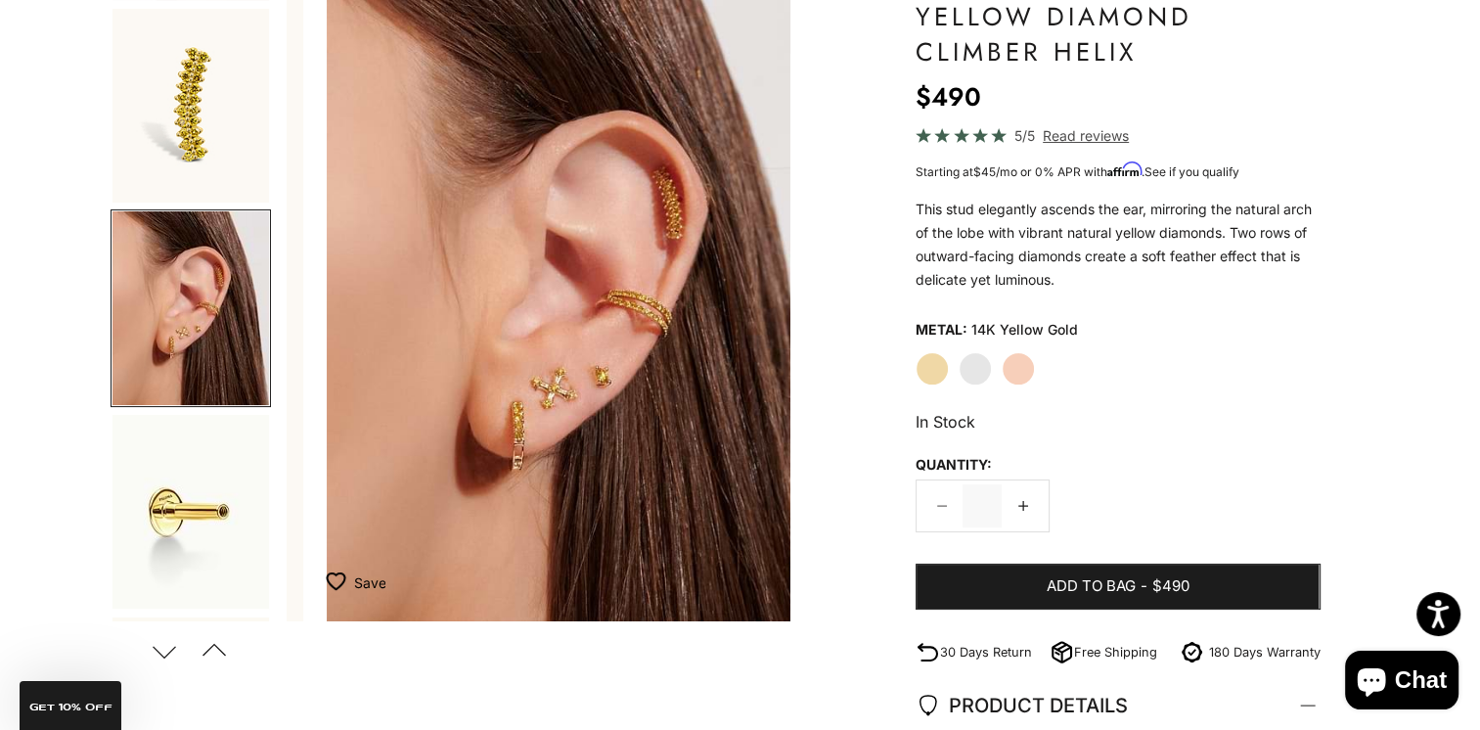
scroll to position [0, 1580]
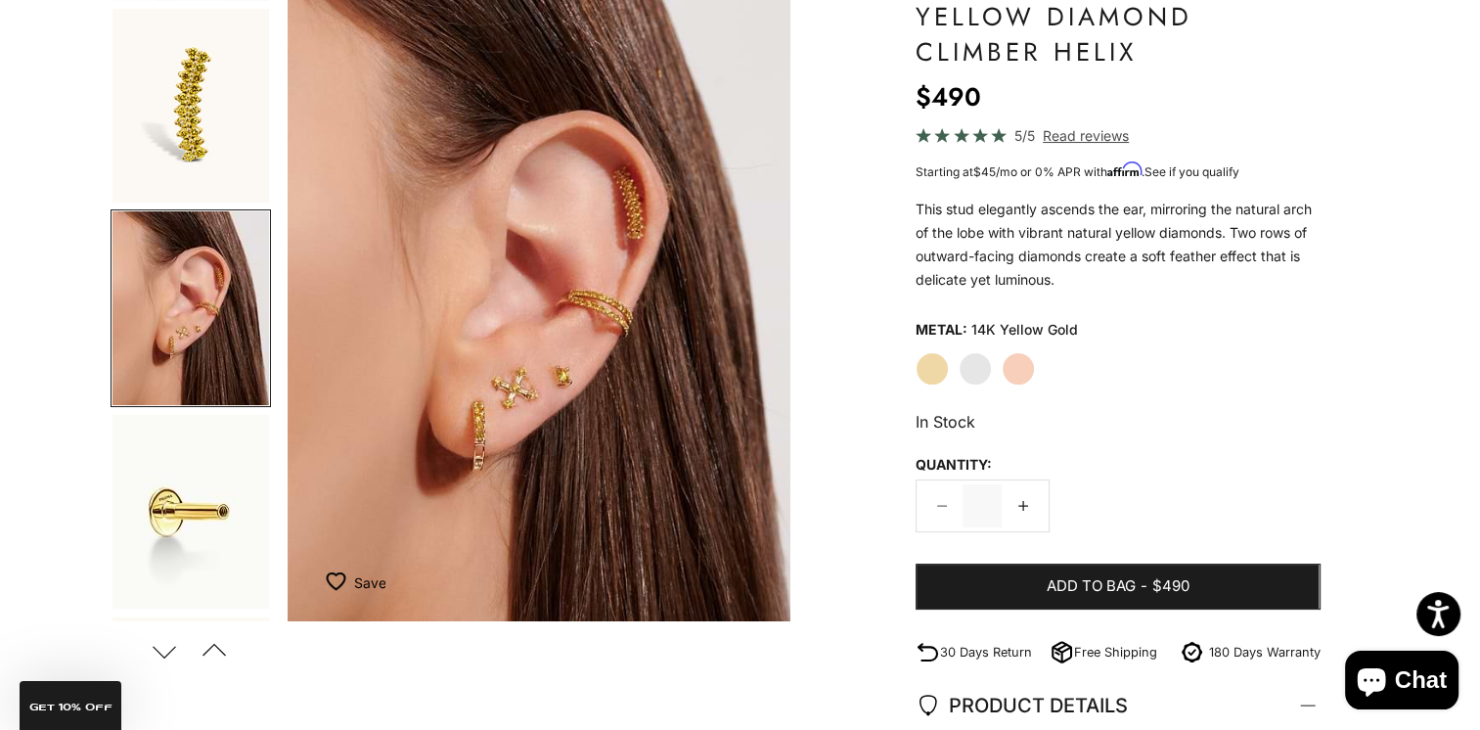
click at [196, 537] on img "Go to item 9" at bounding box center [190, 512] width 156 height 194
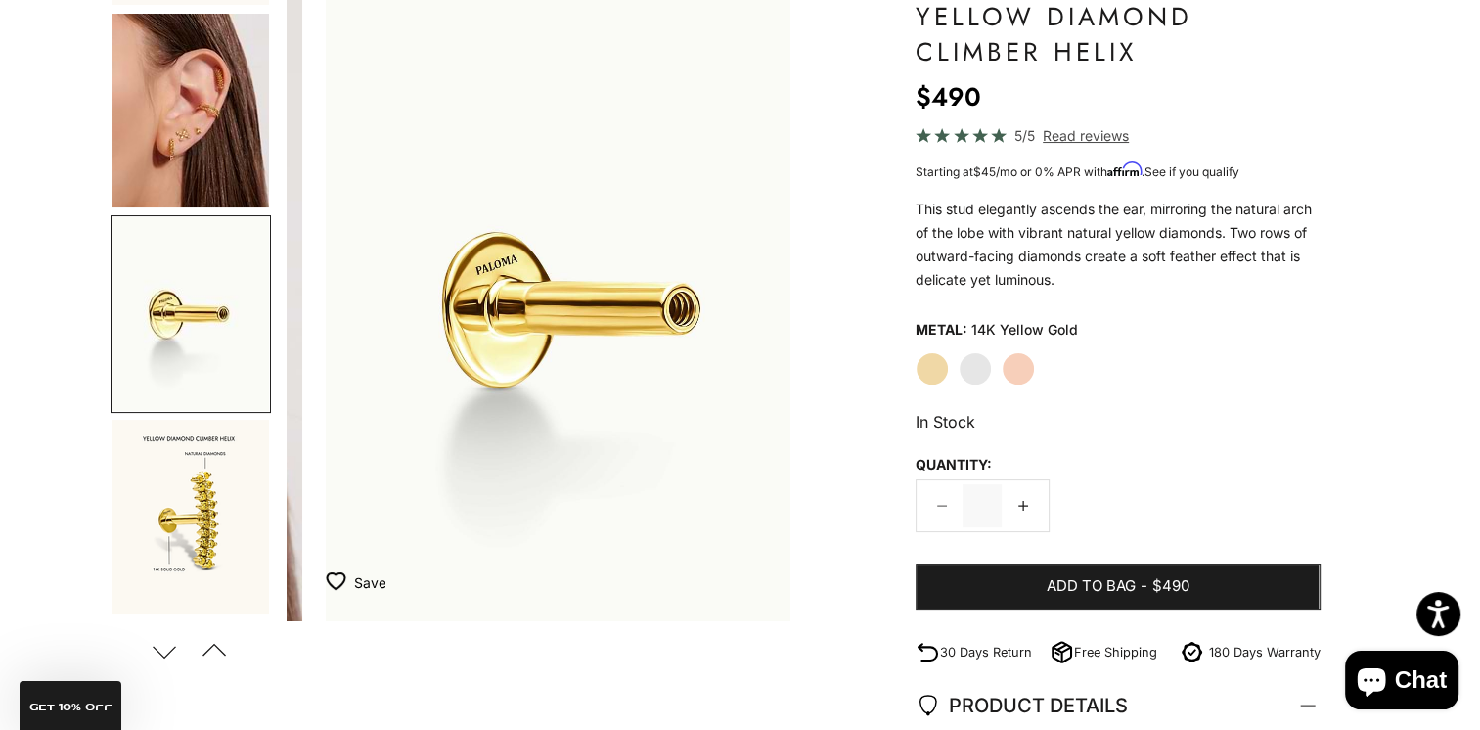
scroll to position [602, 0]
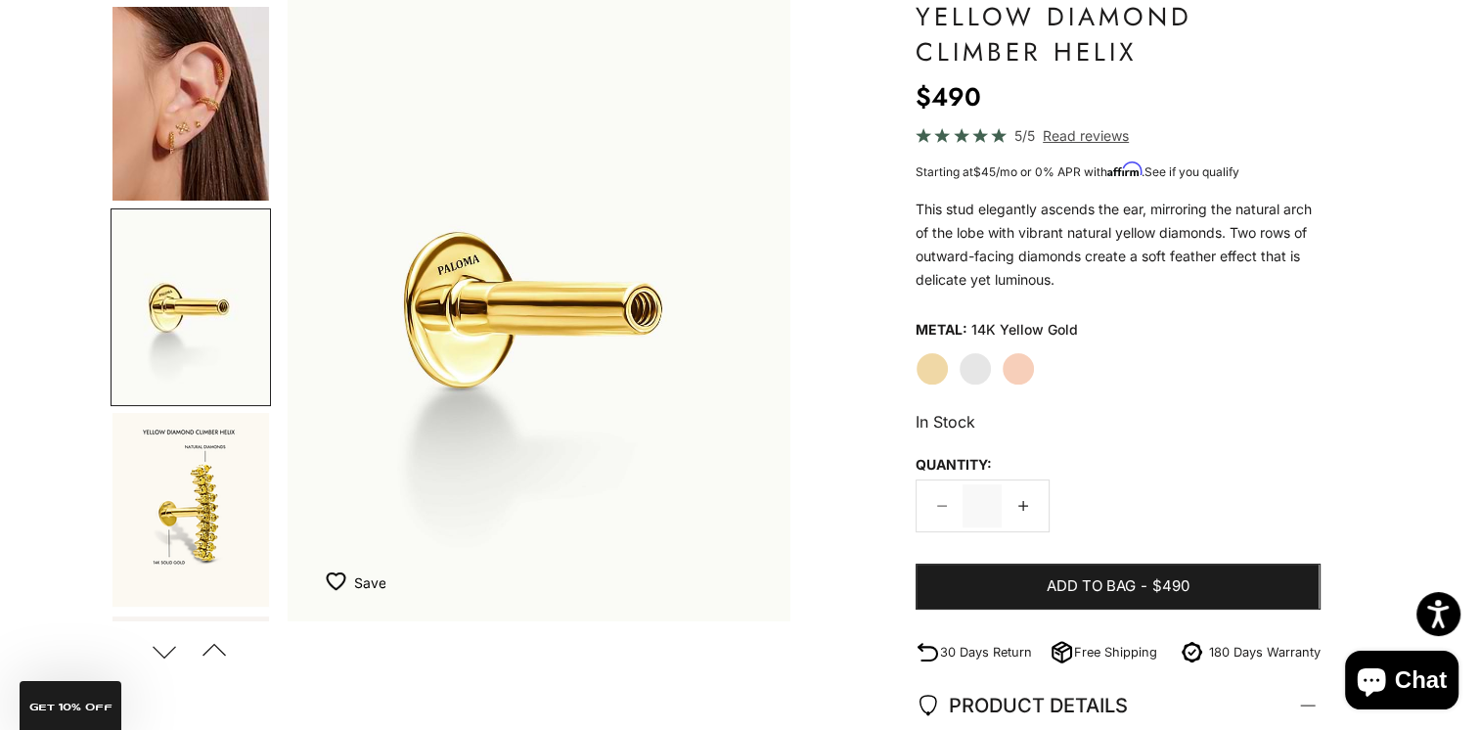
click at [196, 524] on img "Go to item 10" at bounding box center [190, 510] width 156 height 194
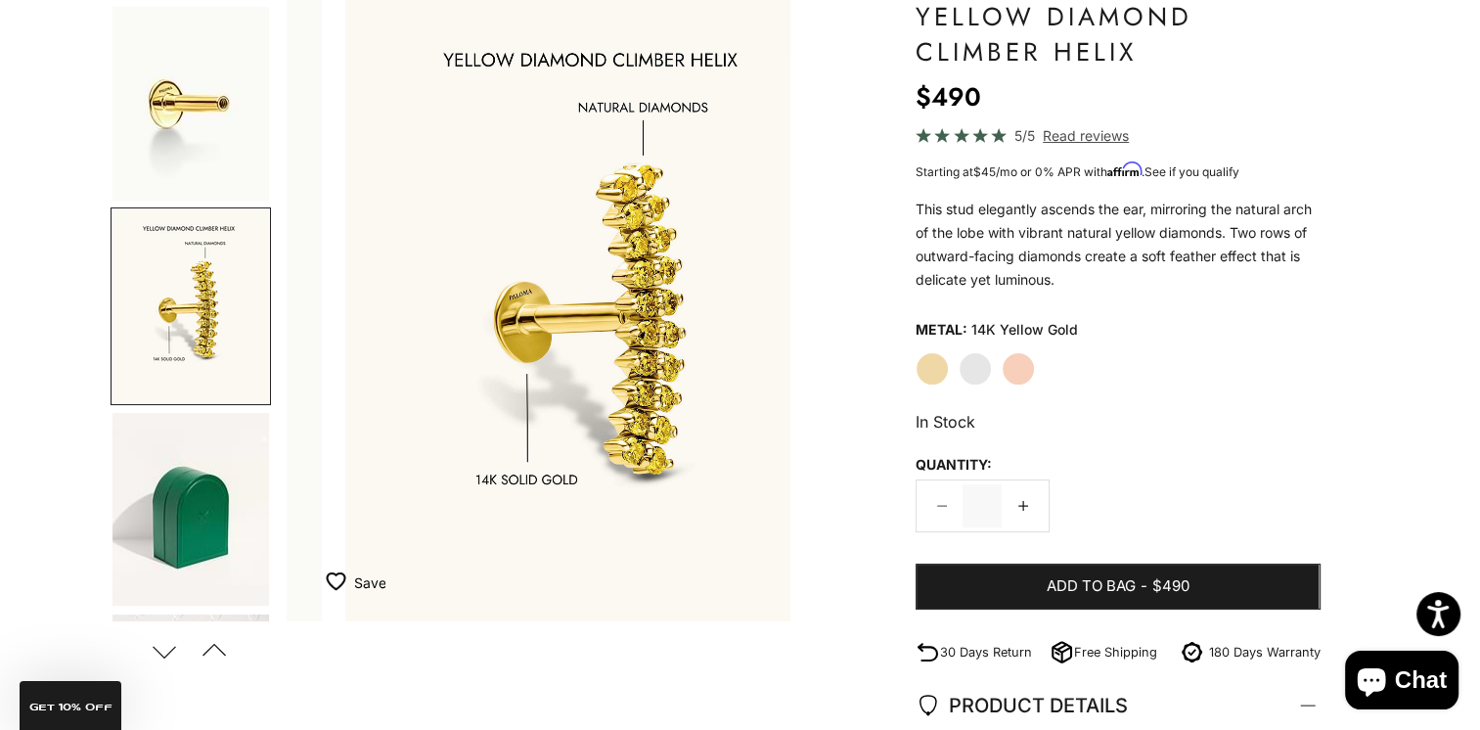
scroll to position [0, 0]
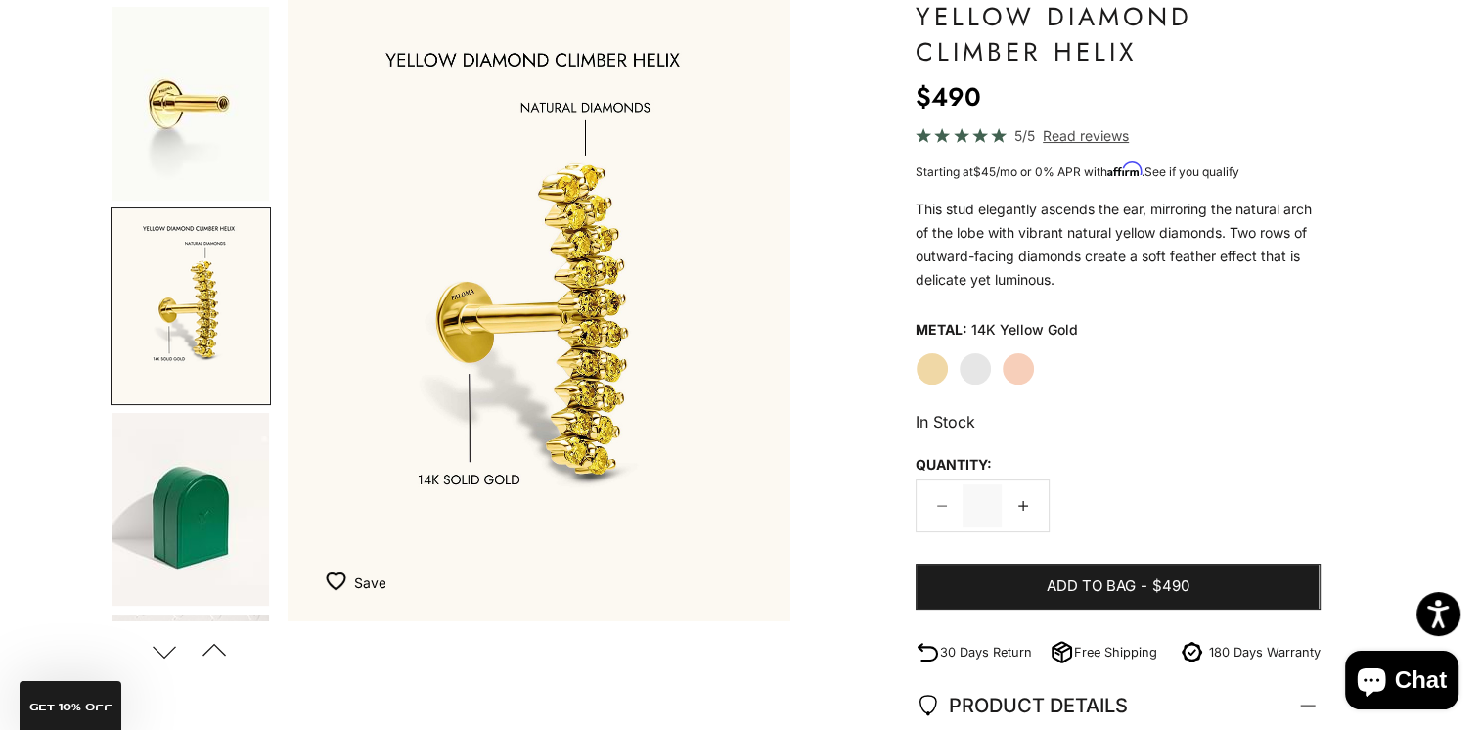
click at [210, 538] on img "Go to item 13" at bounding box center [190, 509] width 156 height 193
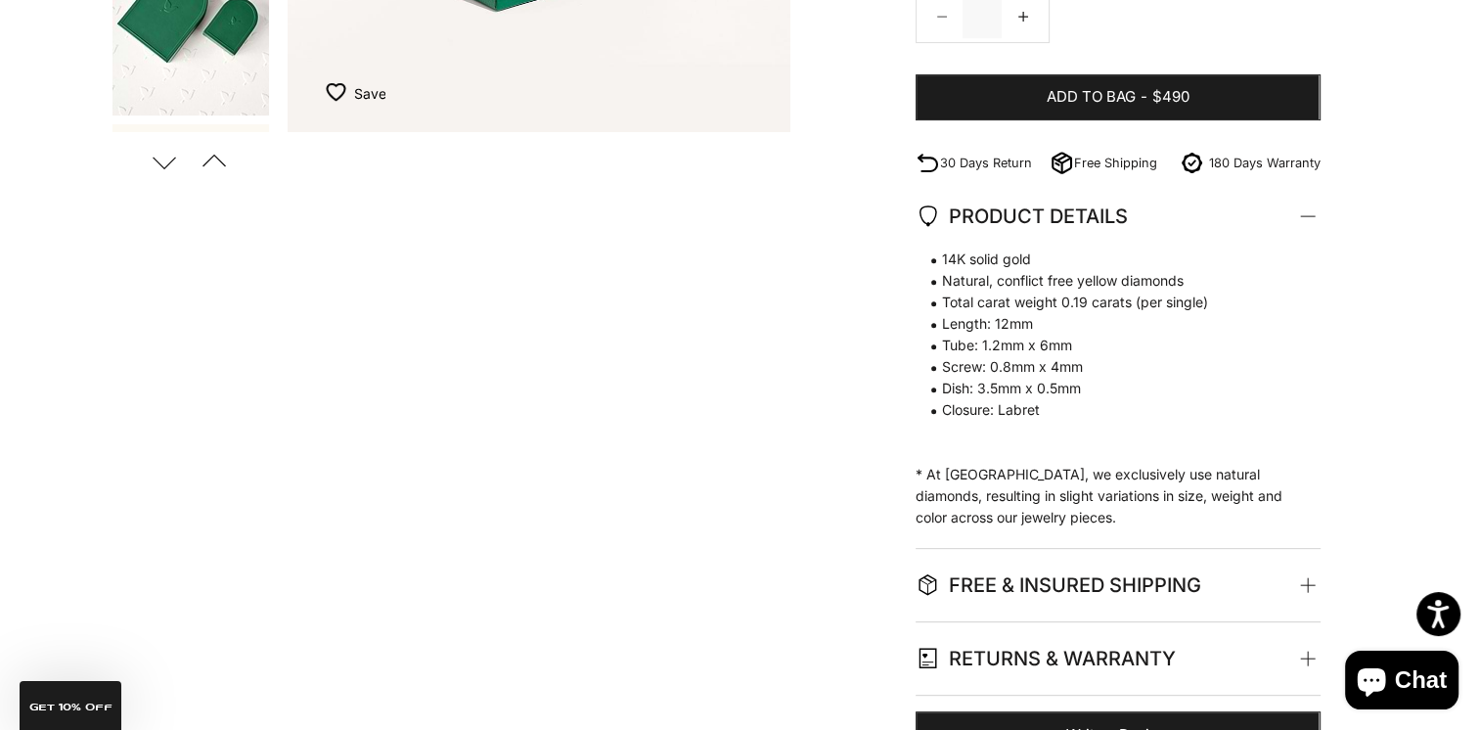
click at [1054, 581] on span "FREE & INSURED SHIPPING" at bounding box center [1058, 584] width 286 height 33
